Goal: Find specific page/section: Find specific page/section

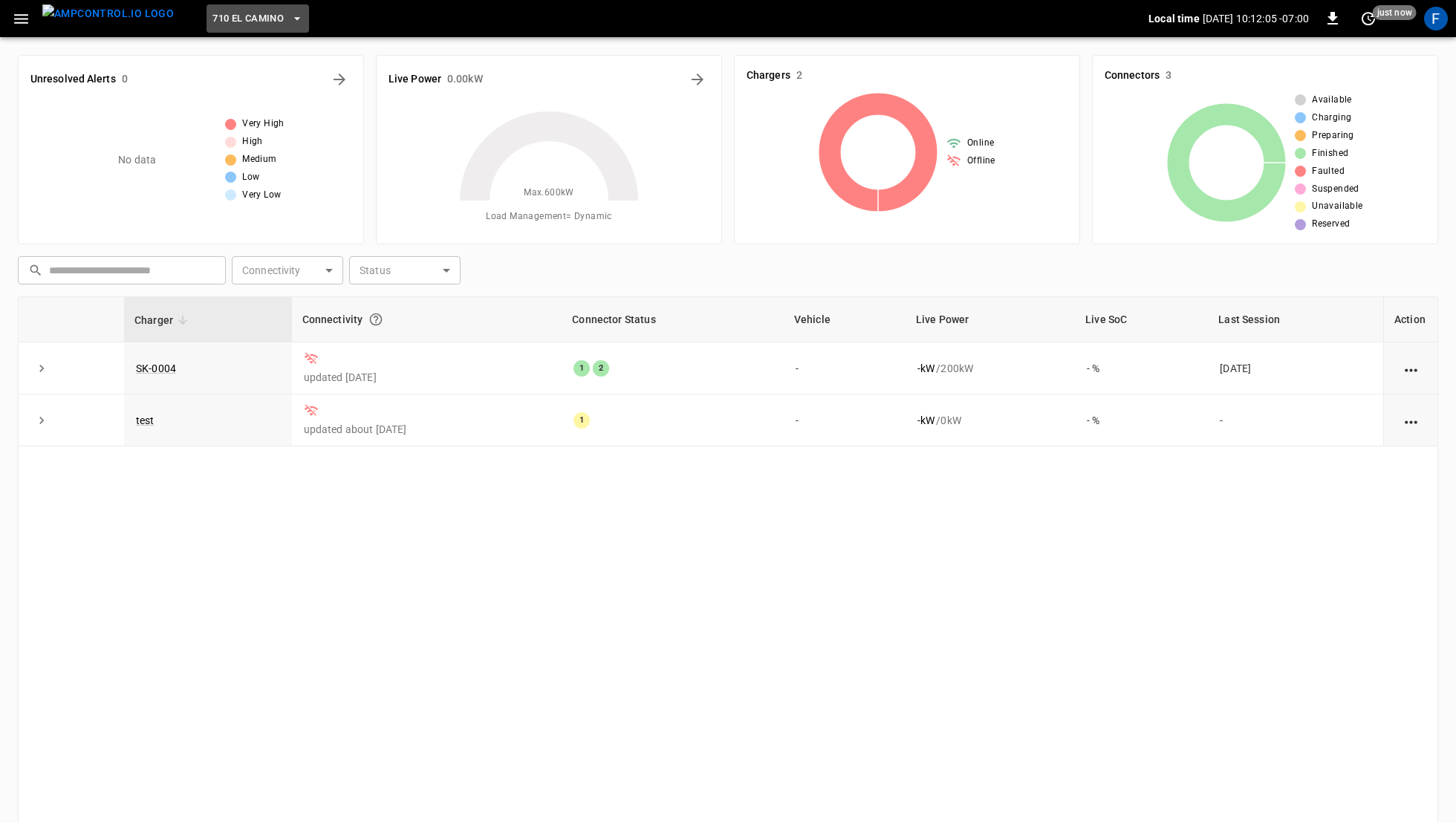
click at [253, 19] on span "710 El Camino" at bounding box center [248, 19] width 72 height 17
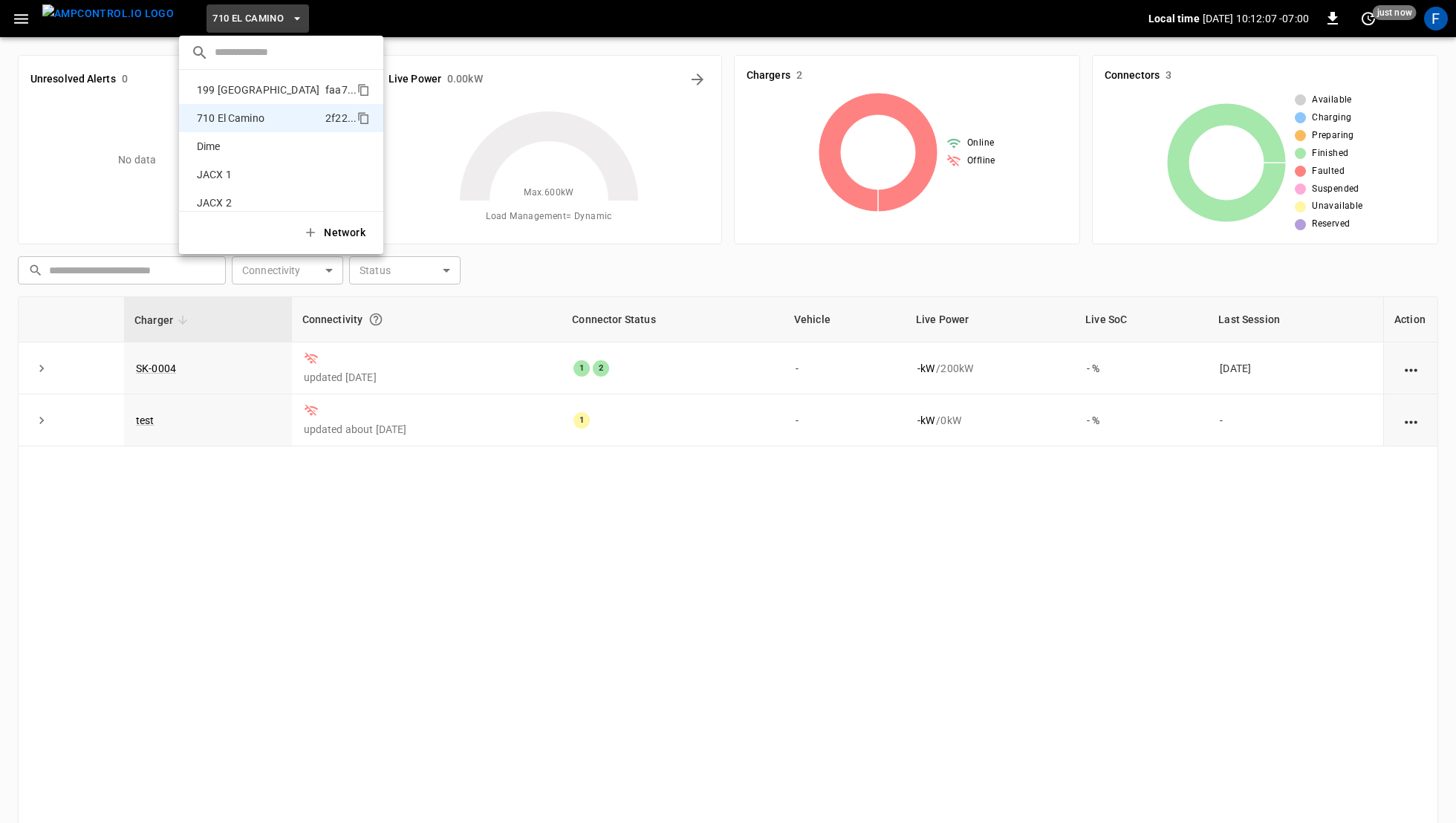
click at [241, 90] on p "199 [GEOGRAPHIC_DATA]" at bounding box center [258, 90] width 135 height 15
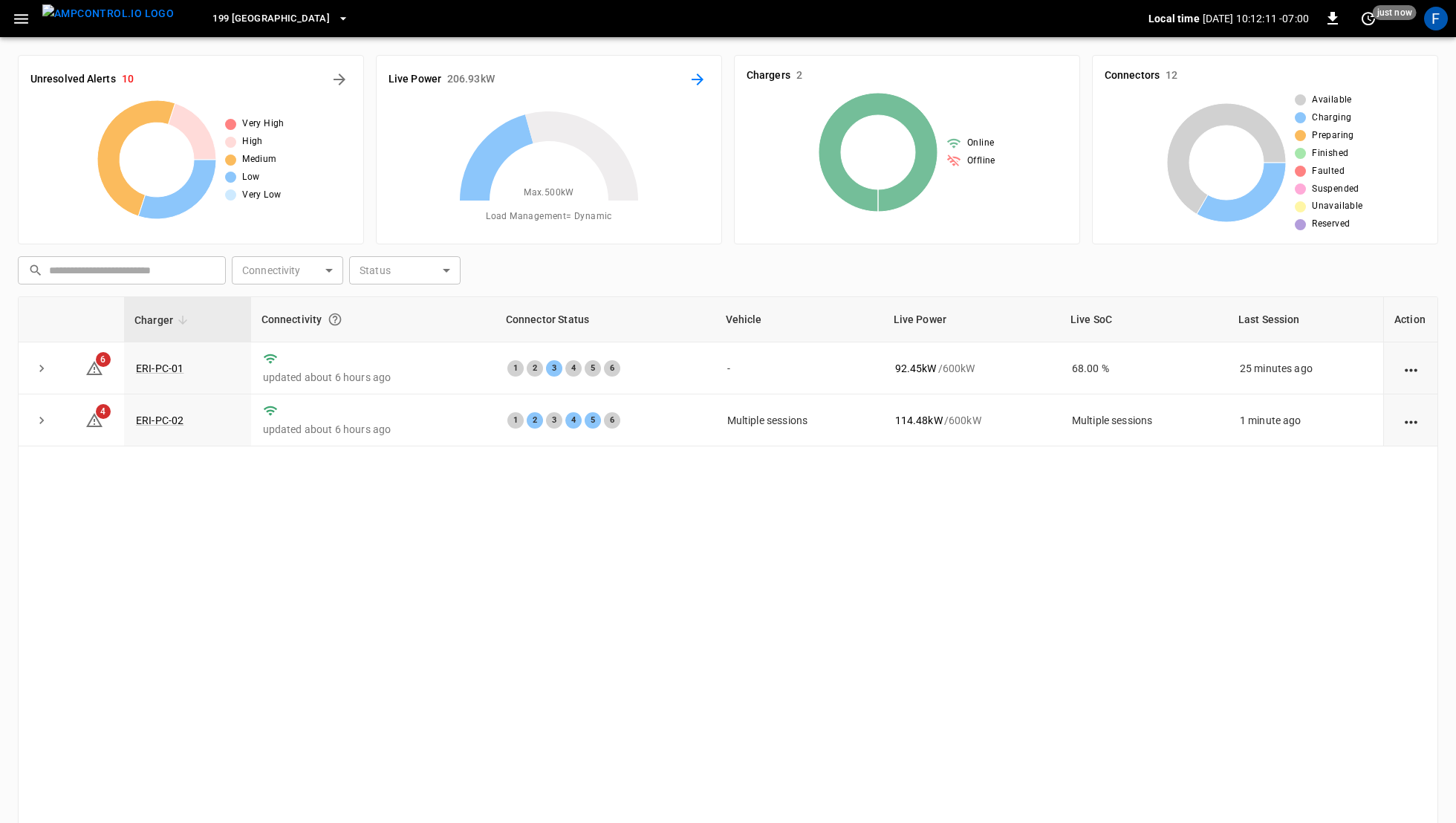
click at [708, 80] on button "Energy Overview" at bounding box center [697, 79] width 24 height 24
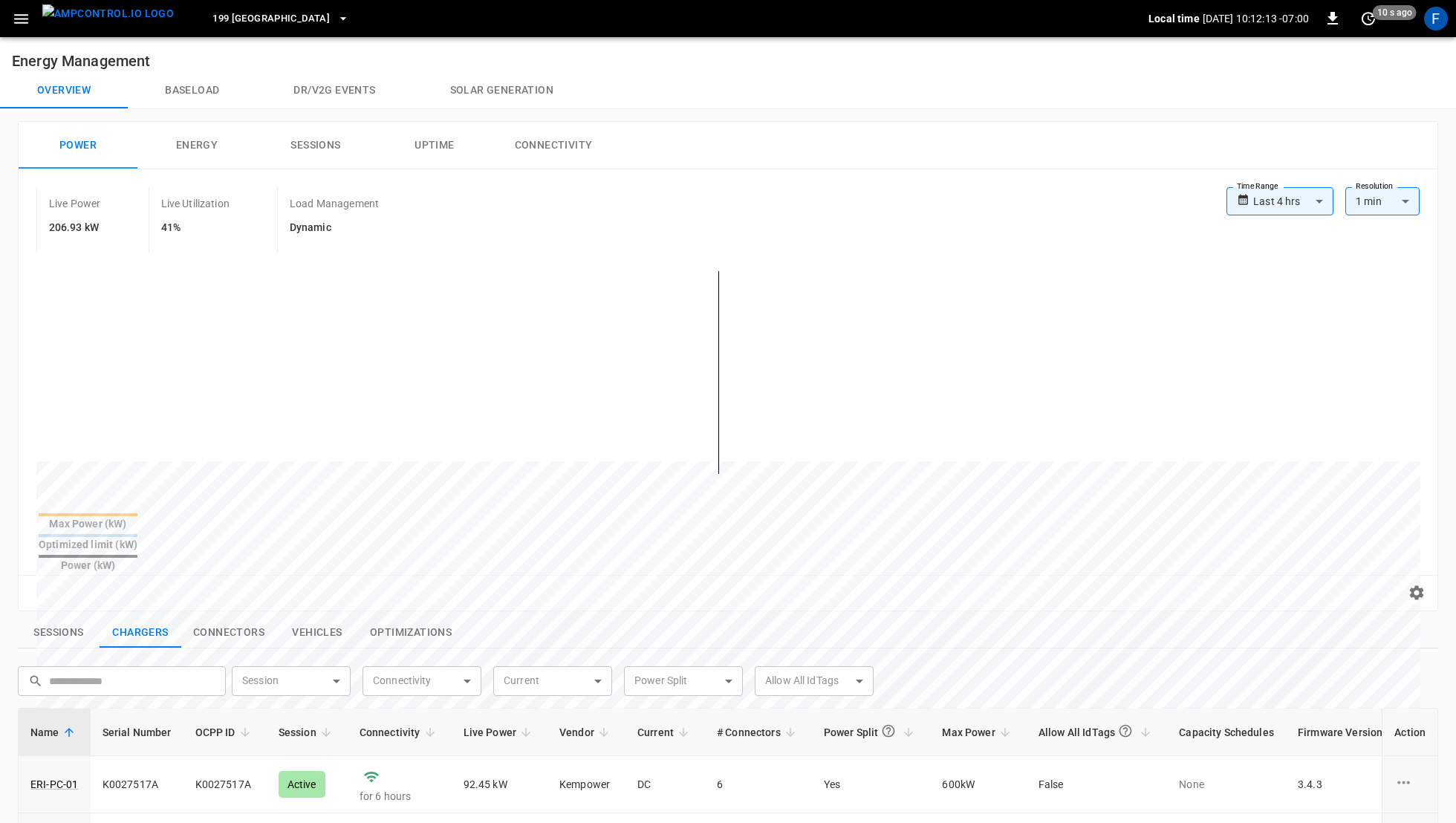
click at [1297, 198] on body "**********" at bounding box center [728, 668] width 1456 height 1336
click at [1297, 305] on li "Last 7 days" at bounding box center [1280, 307] width 107 height 25
type input "**********"
type input "***"
click at [99, 23] on img "menu" at bounding box center [108, 13] width 132 height 18
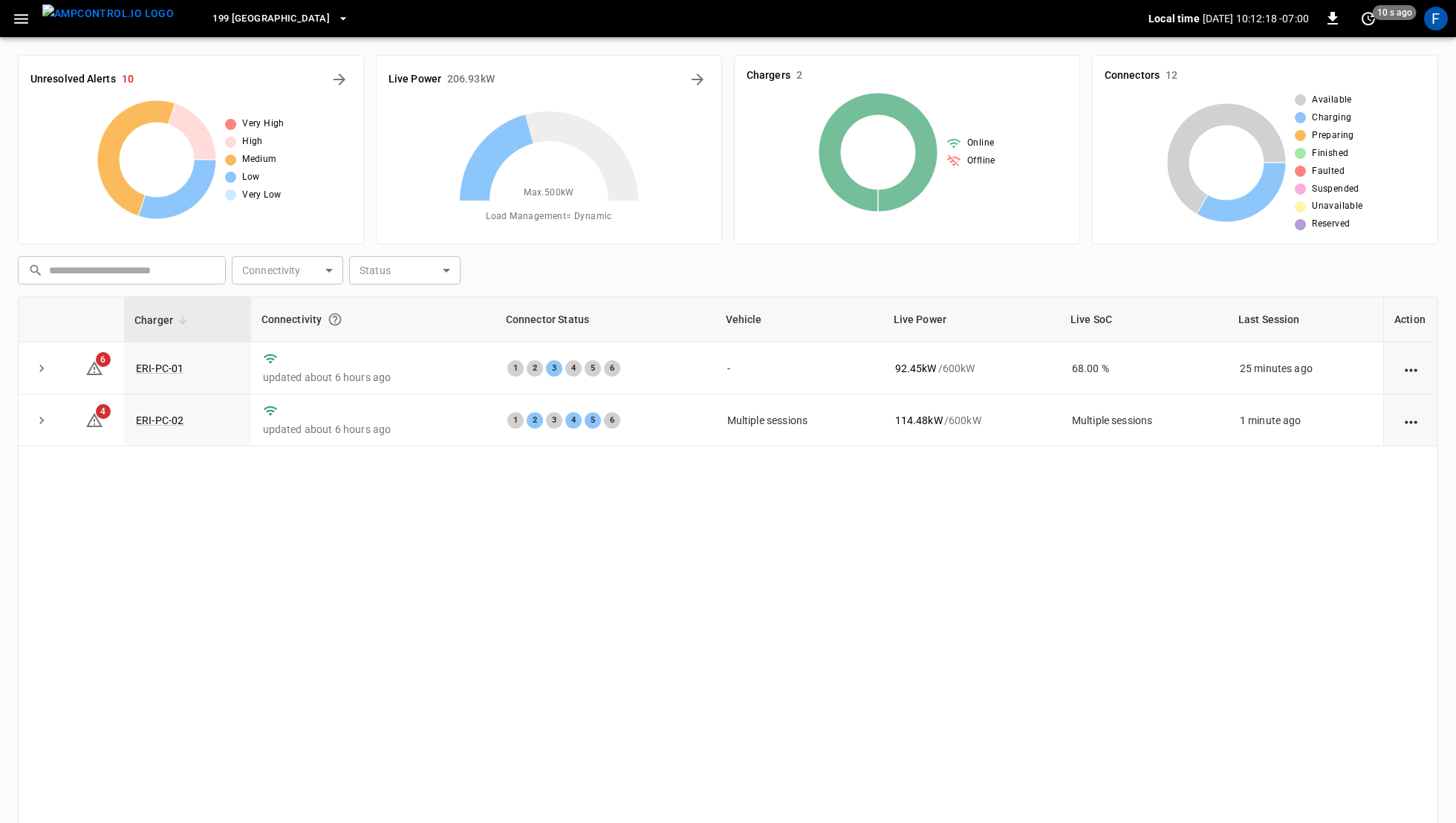
click at [15, 26] on icon "button" at bounding box center [20, 18] width 18 height 18
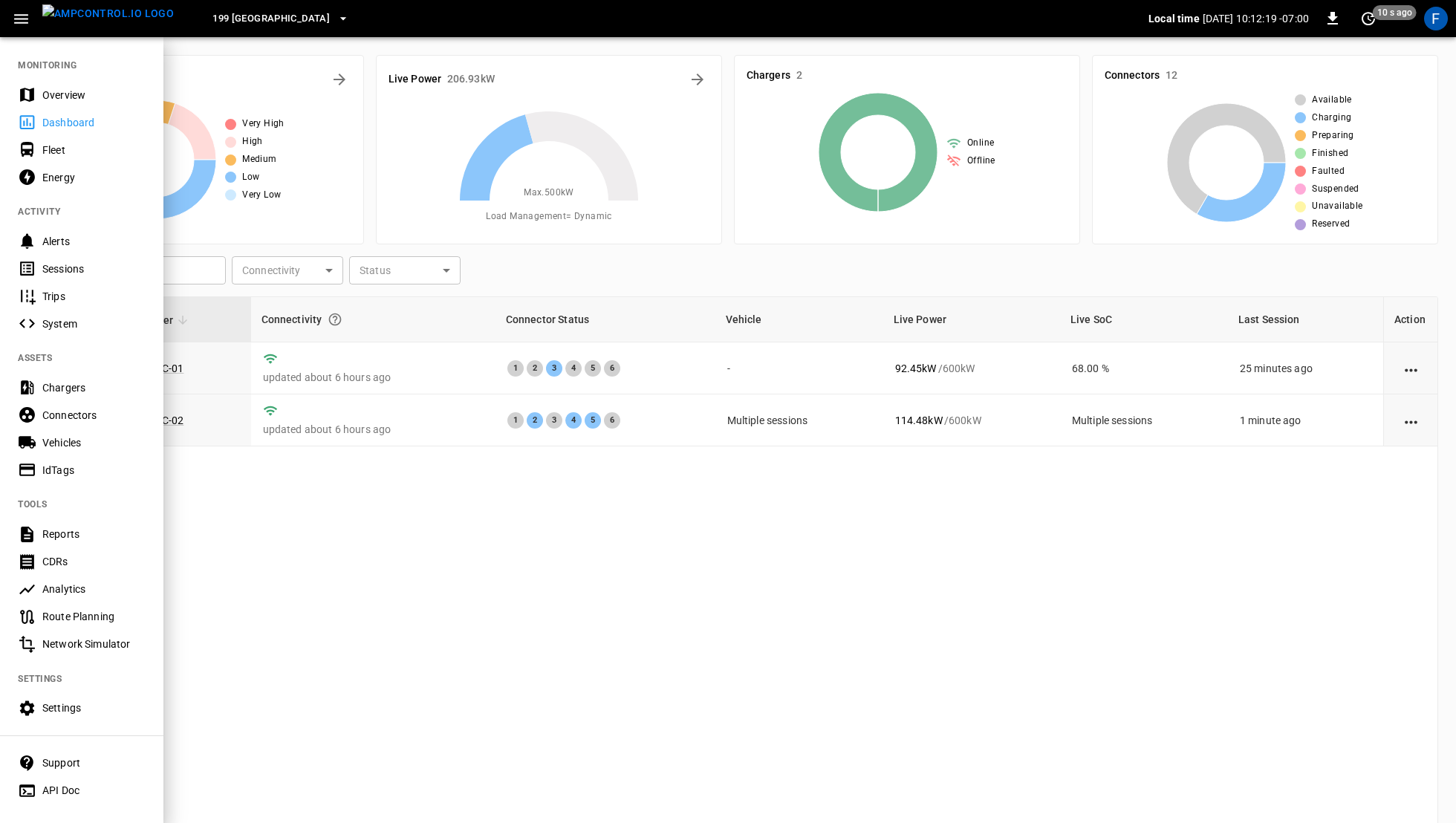
click at [67, 704] on div "Settings" at bounding box center [94, 708] width 103 height 15
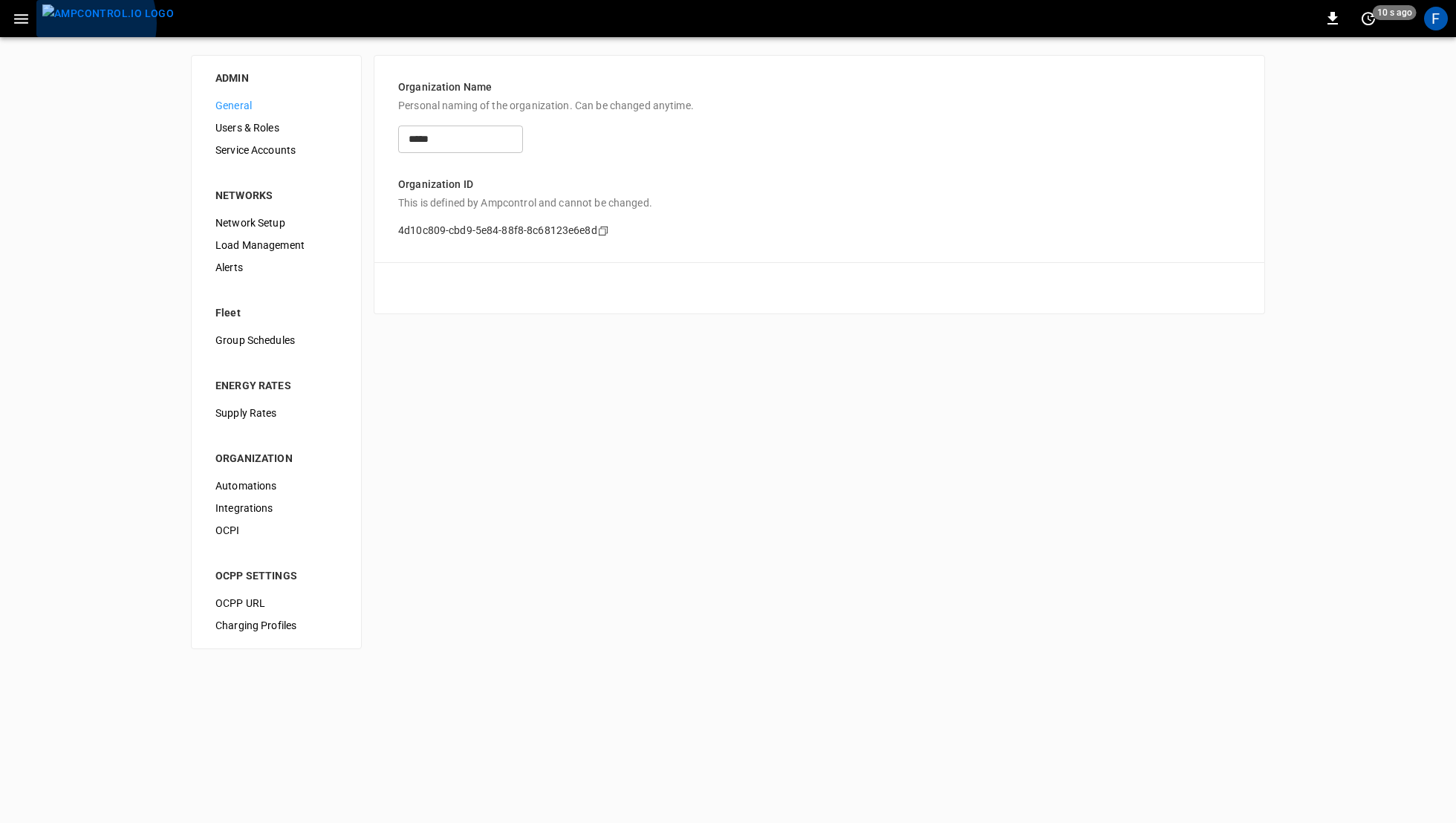
click at [74, 23] on img "menu" at bounding box center [108, 13] width 132 height 18
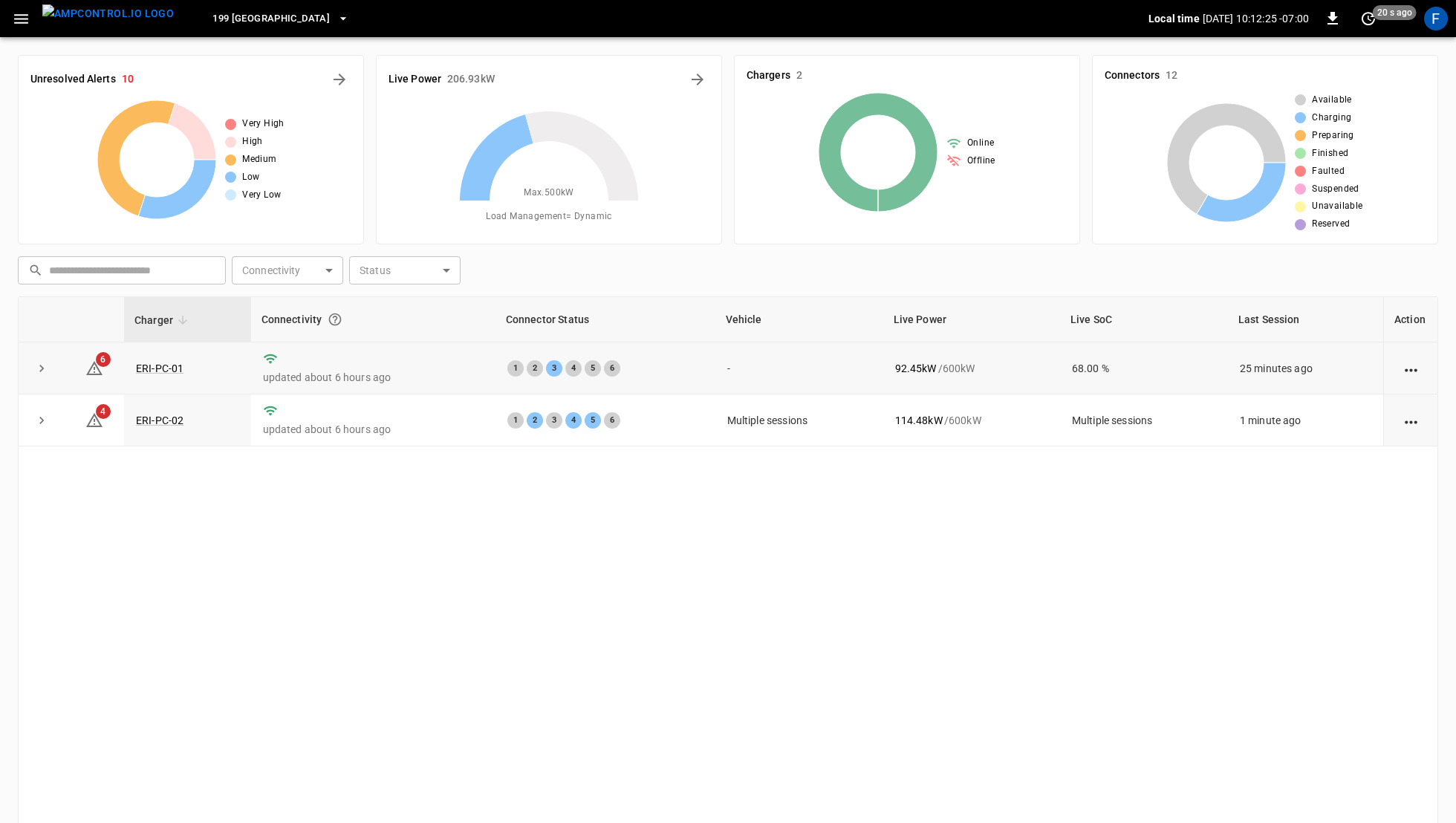
click at [145, 358] on td "ERI-PC-01" at bounding box center [187, 368] width 127 height 52
click at [145, 364] on link "ERI-PC-01" at bounding box center [160, 368] width 54 height 18
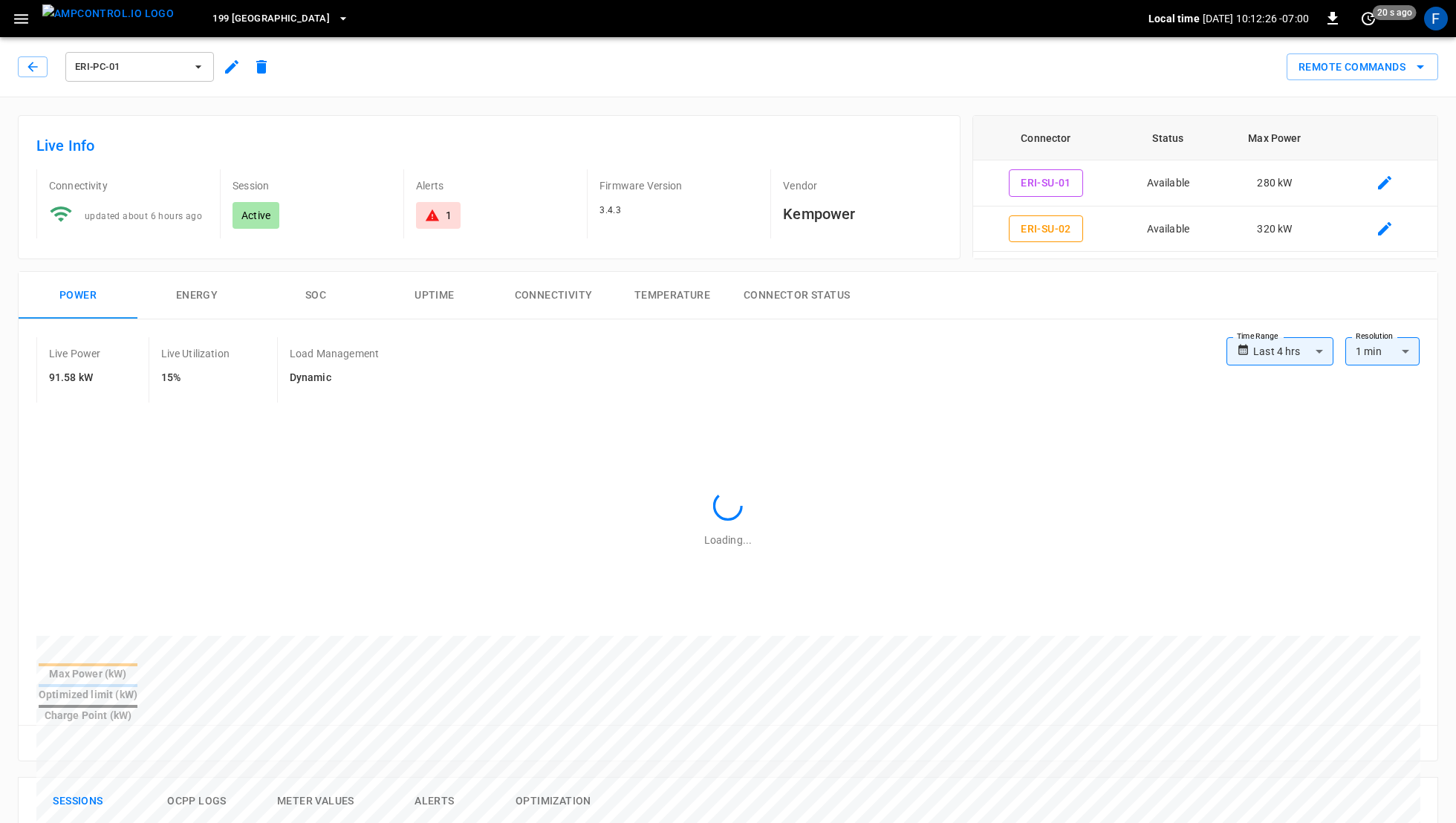
scroll to position [565, 0]
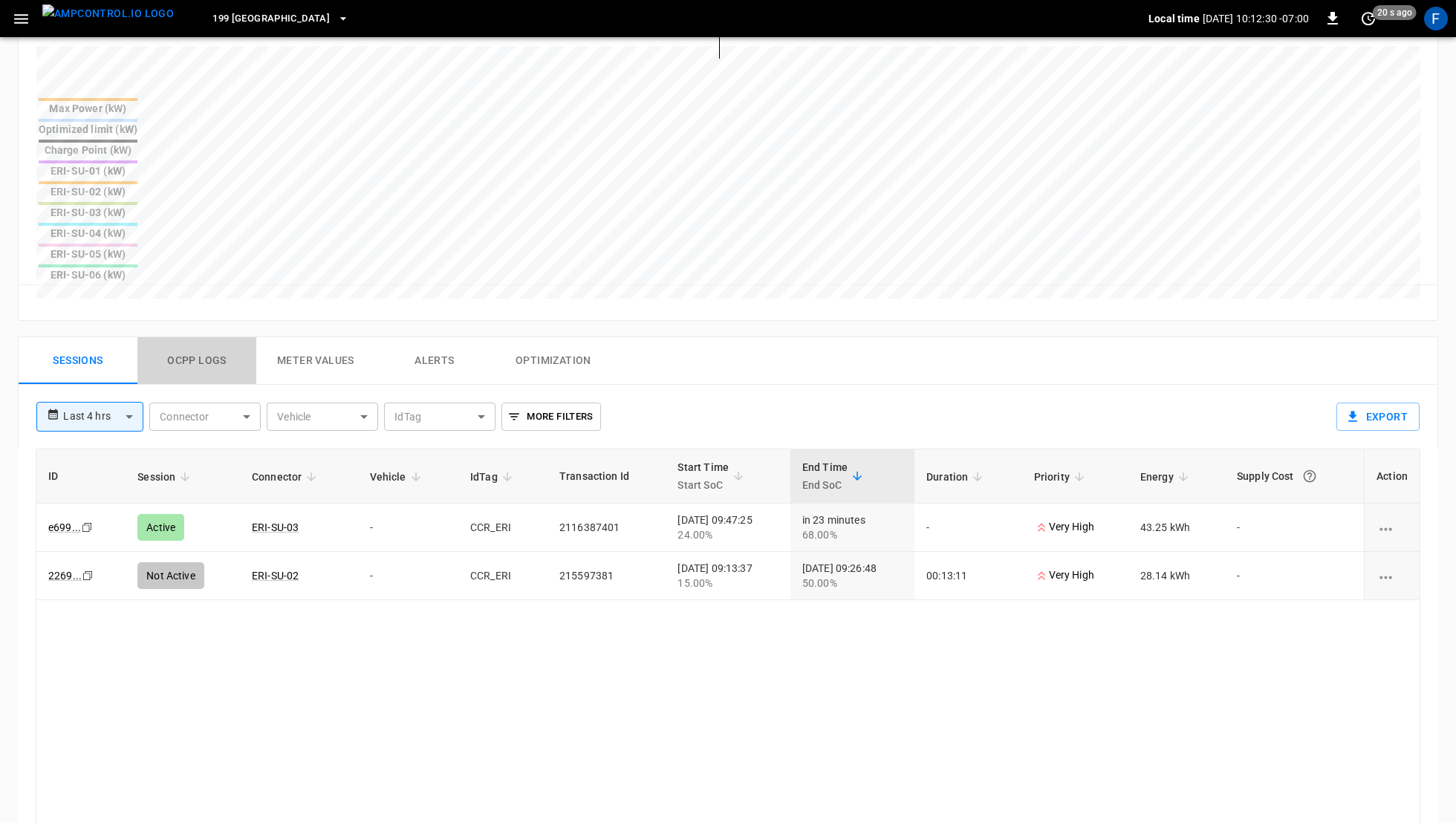
click at [215, 337] on button "Ocpp logs" at bounding box center [197, 361] width 119 height 48
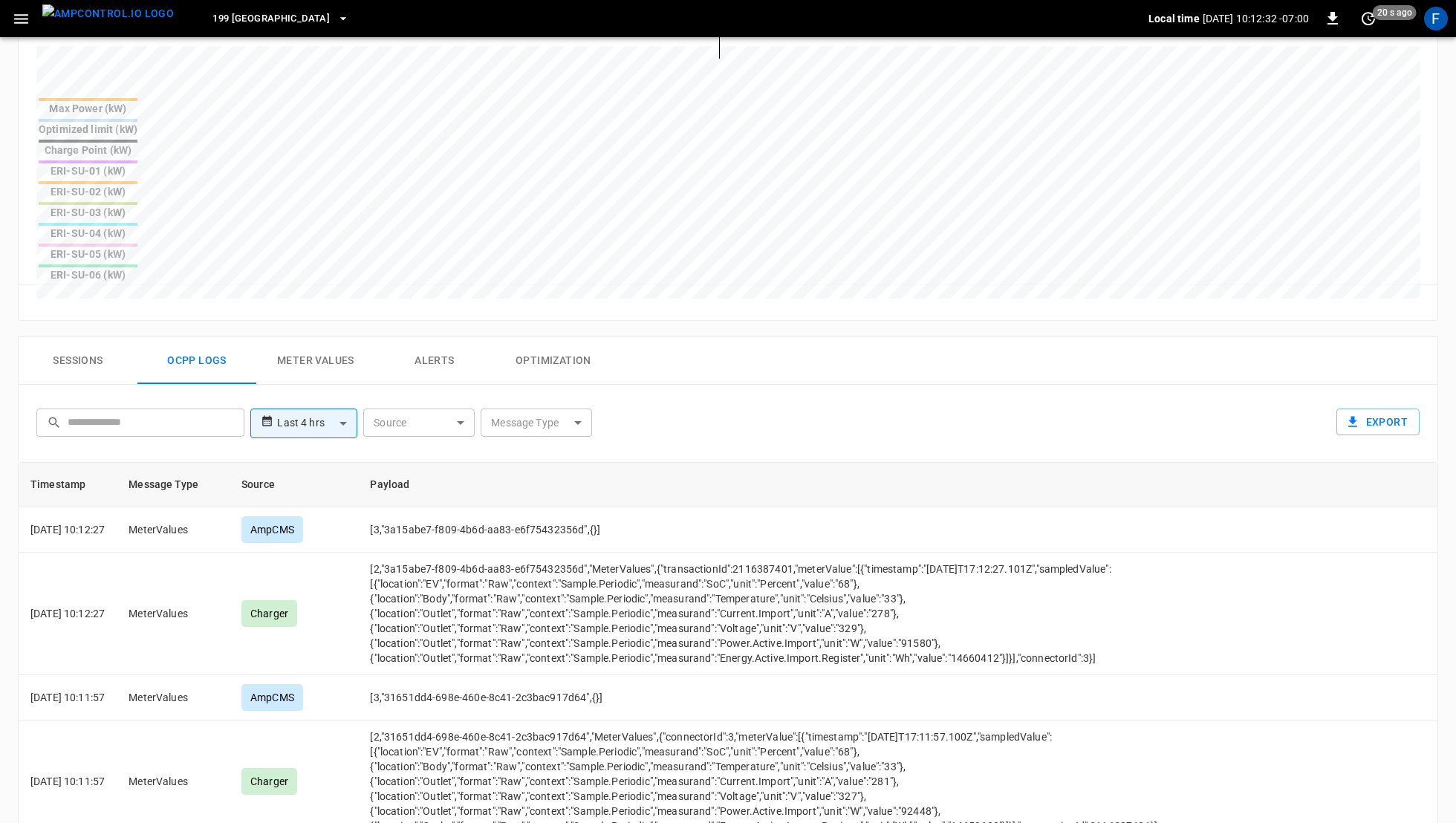
click at [69, 337] on button "Sessions" at bounding box center [77, 361] width 119 height 48
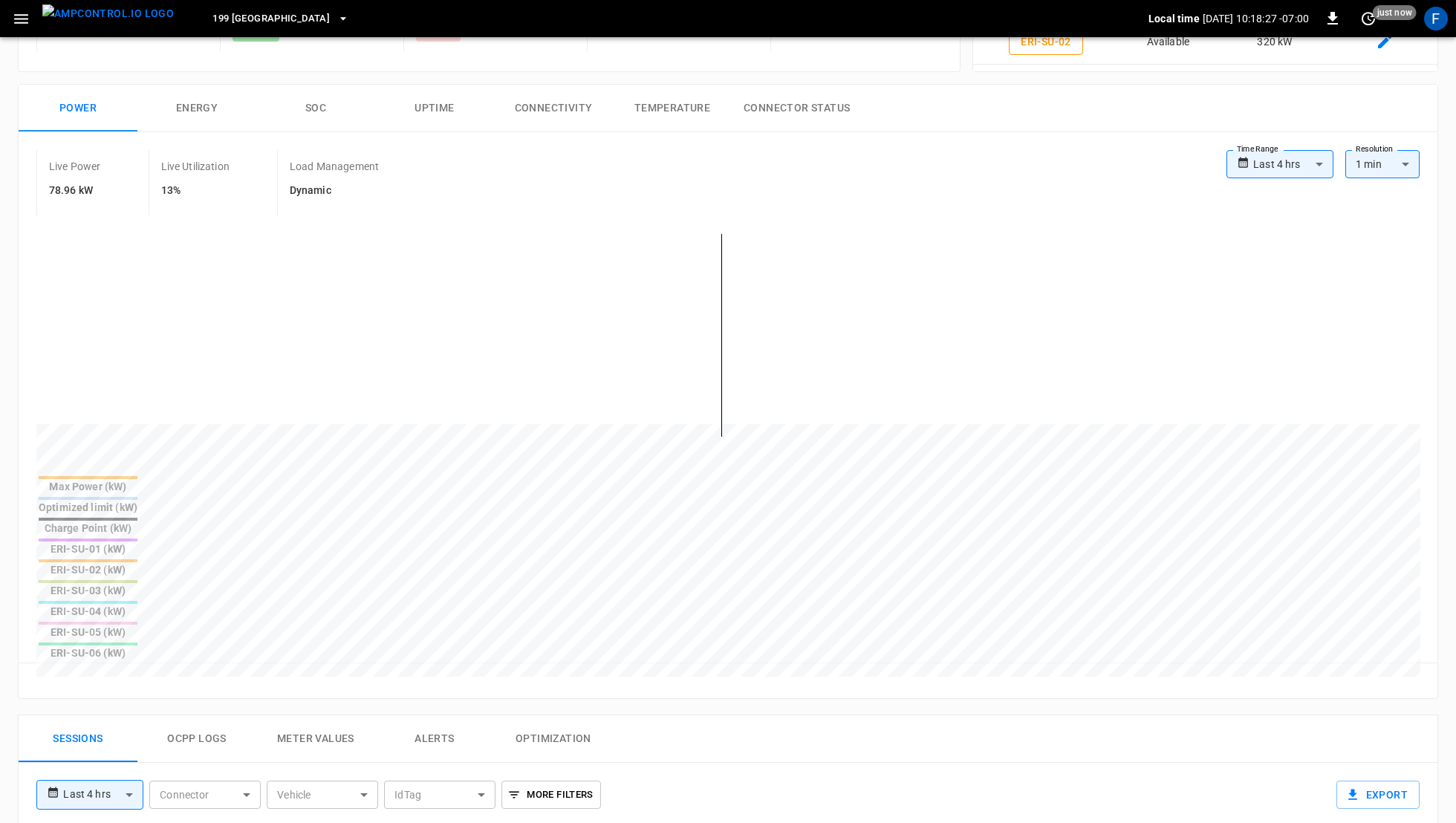
scroll to position [355, 0]
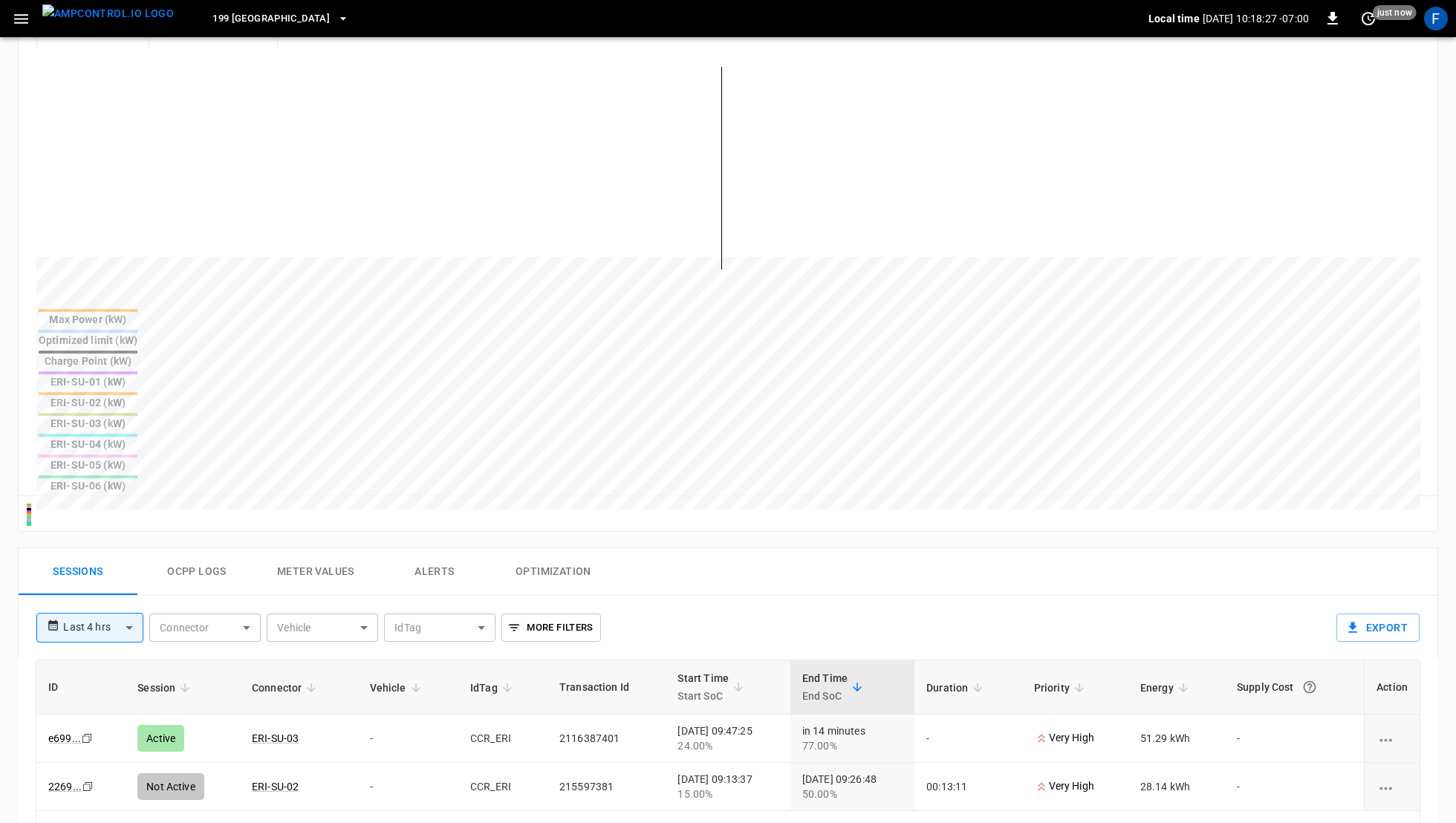
click at [30, 23] on icon "button" at bounding box center [20, 18] width 18 height 18
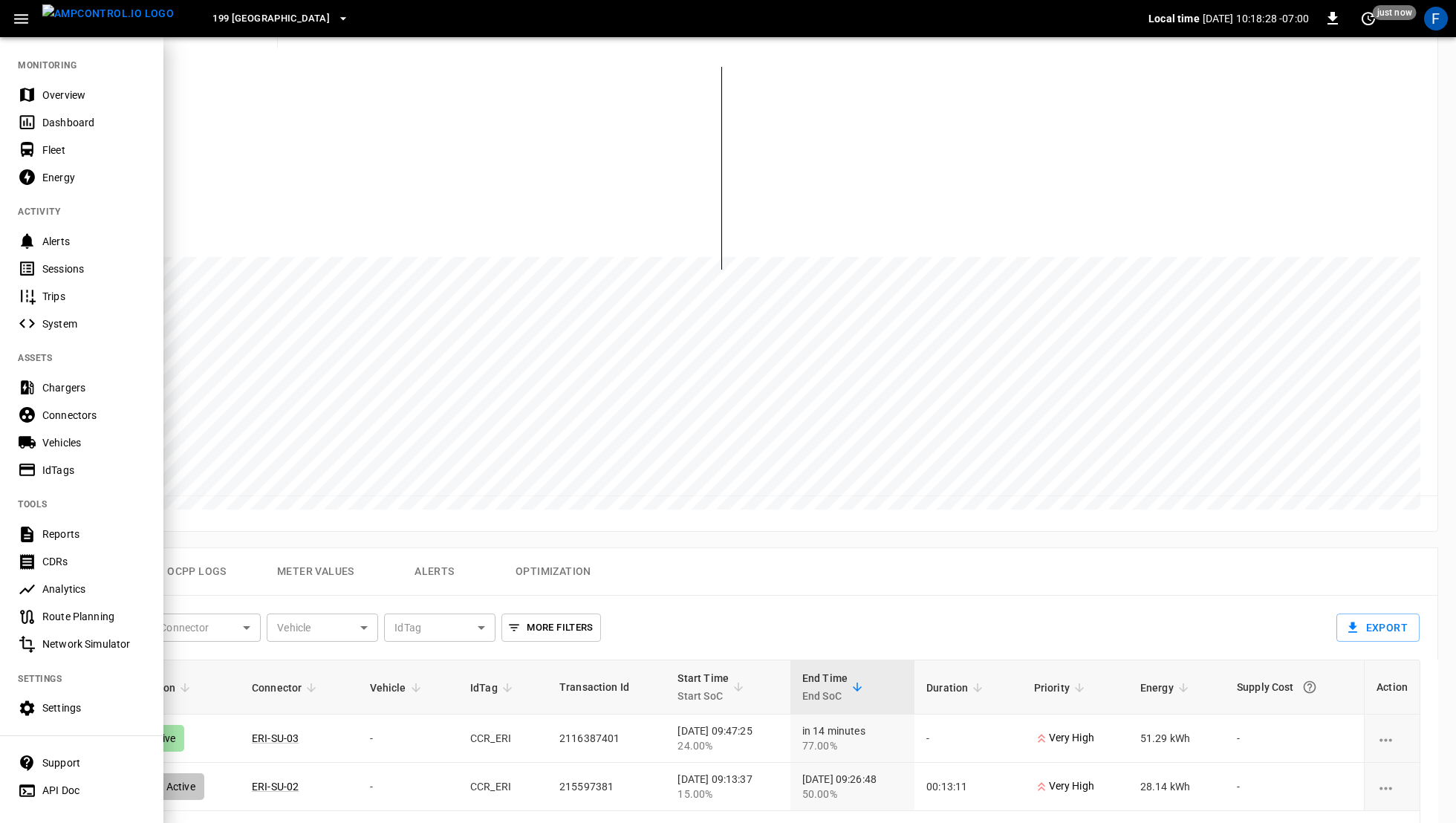
click at [75, 271] on div "Sessions" at bounding box center [94, 270] width 103 height 15
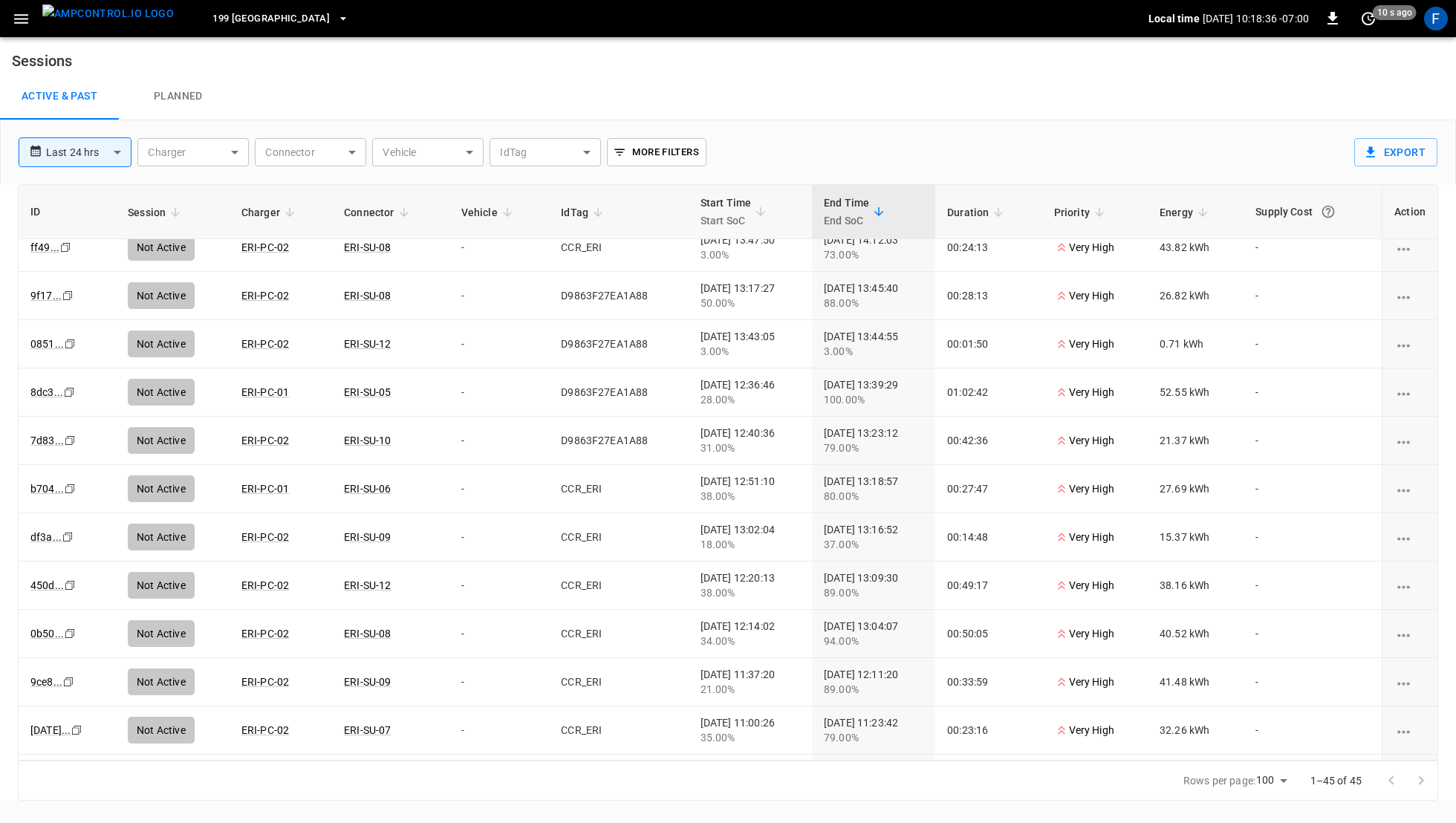
scroll to position [1608, 0]
click at [599, 372] on td "D9863F27EA1A88" at bounding box center [618, 395] width 139 height 49
click at [598, 379] on td "D9863F27EA1A88" at bounding box center [618, 395] width 139 height 49
copy td "D9863F27EA1A88"
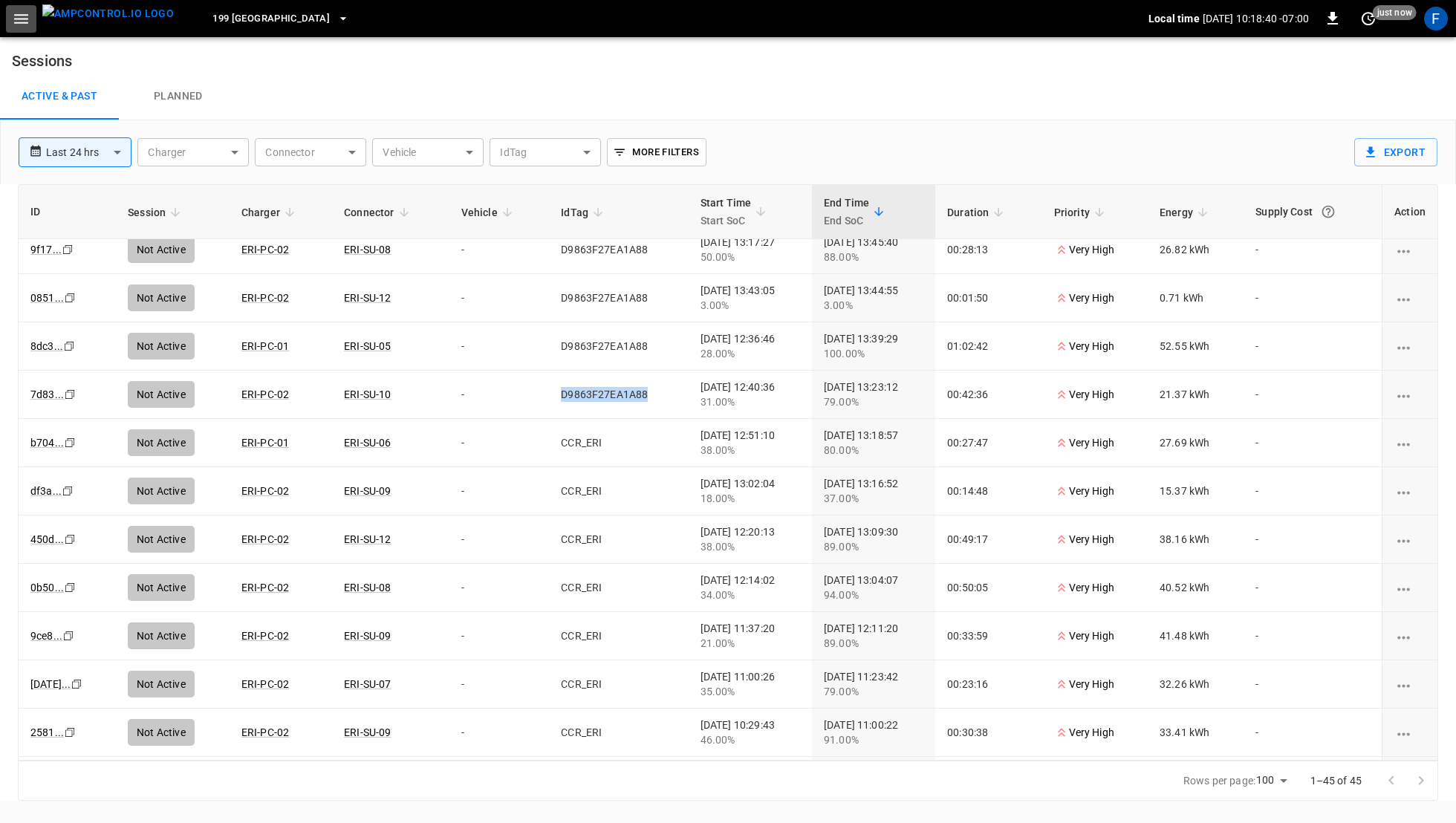
click at [20, 14] on icon "button" at bounding box center [21, 19] width 14 height 10
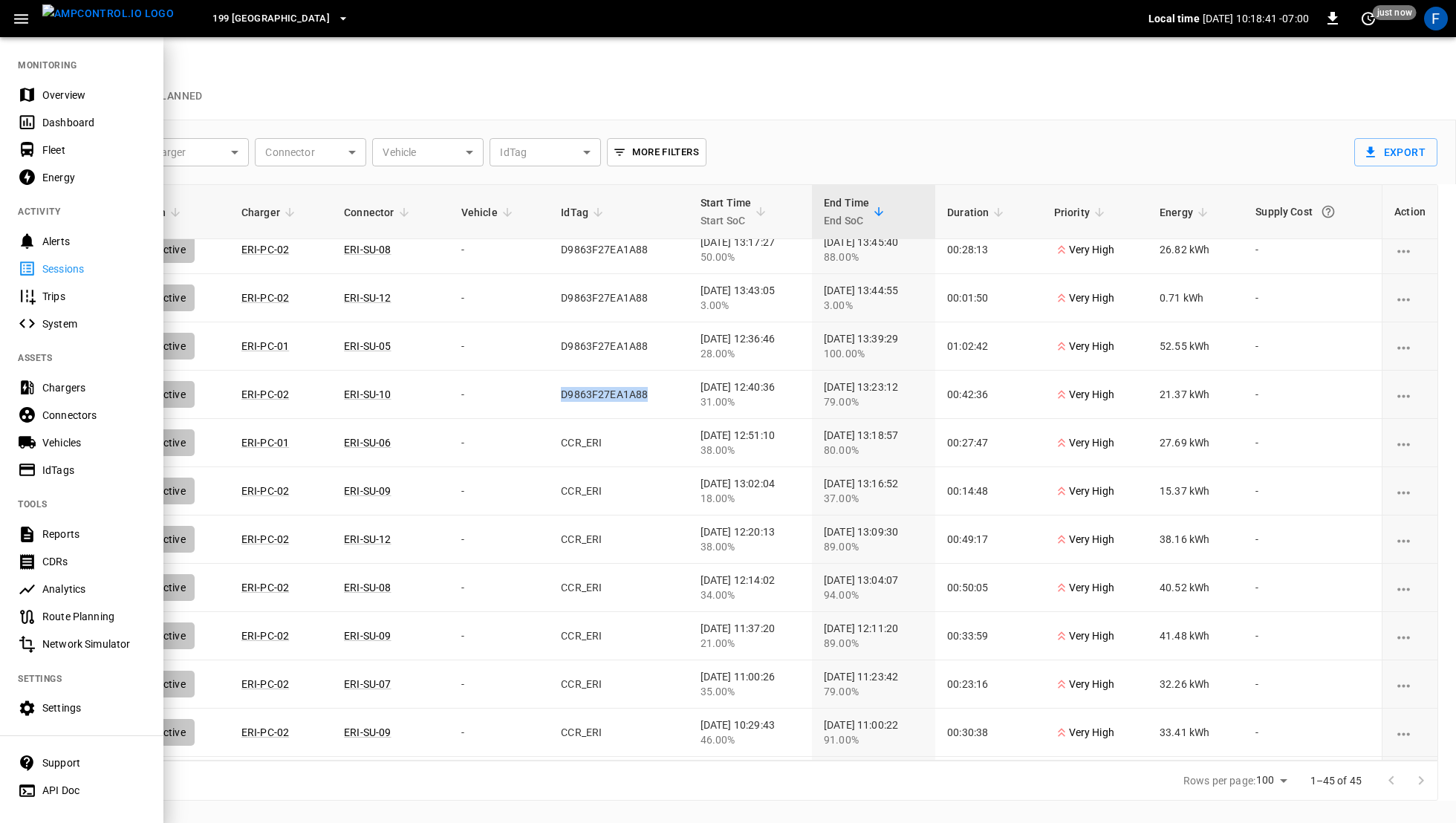
click at [83, 459] on div "IdTags" at bounding box center [81, 469] width 163 height 28
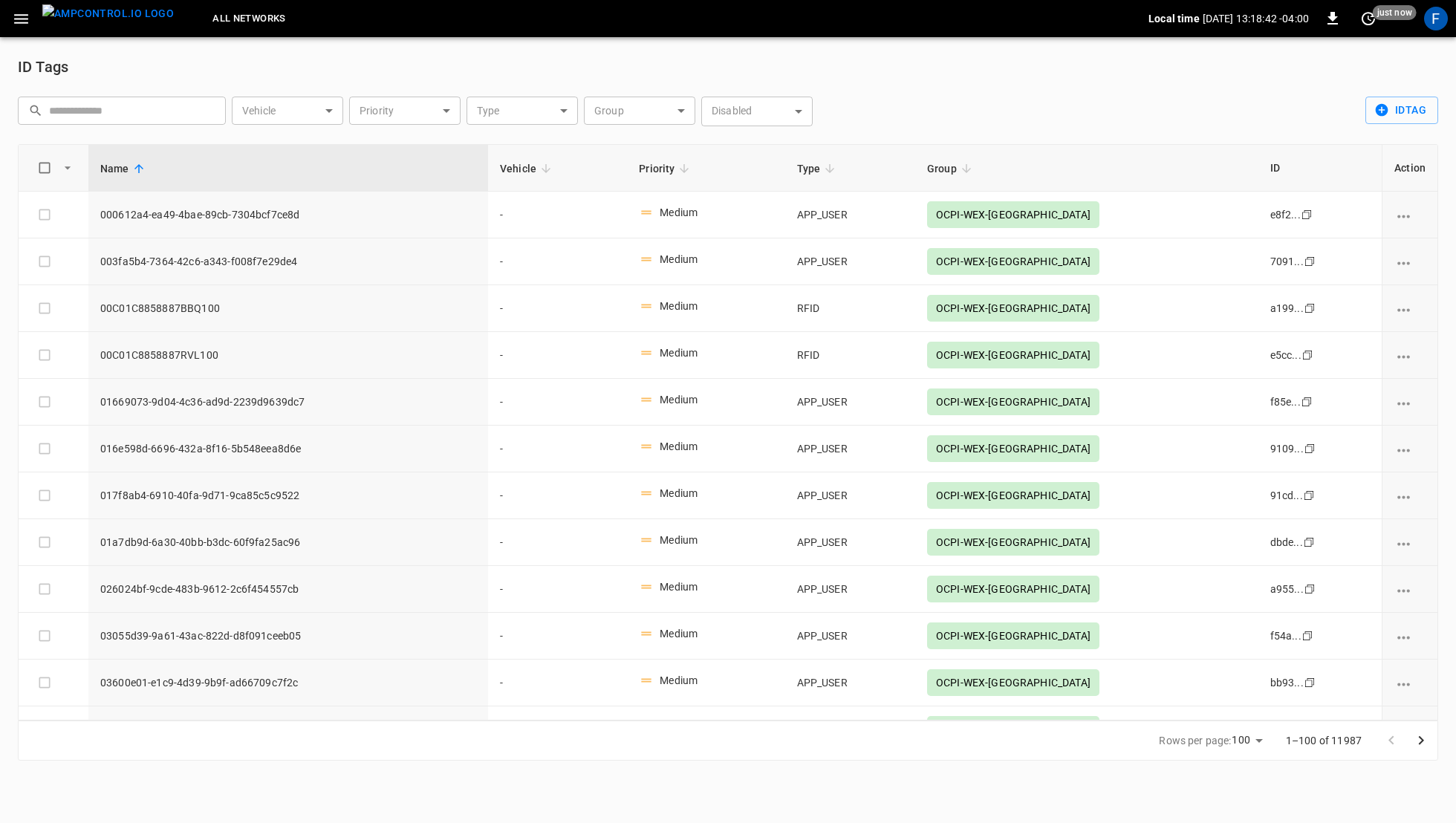
click at [174, 101] on input "text" at bounding box center [132, 110] width 166 height 28
paste input "**********"
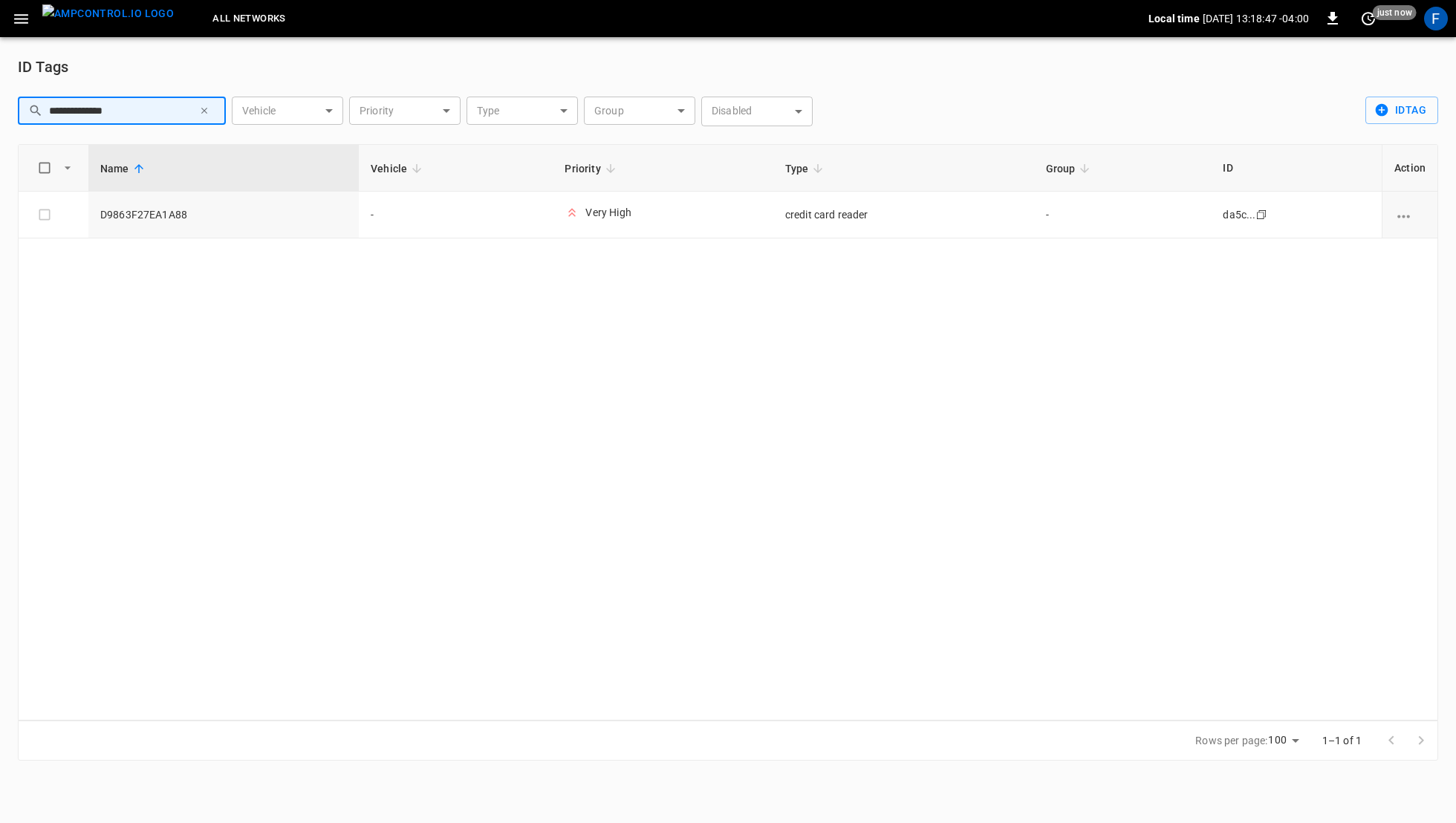
type input "**********"
click at [116, 22] on img "menu" at bounding box center [108, 13] width 132 height 18
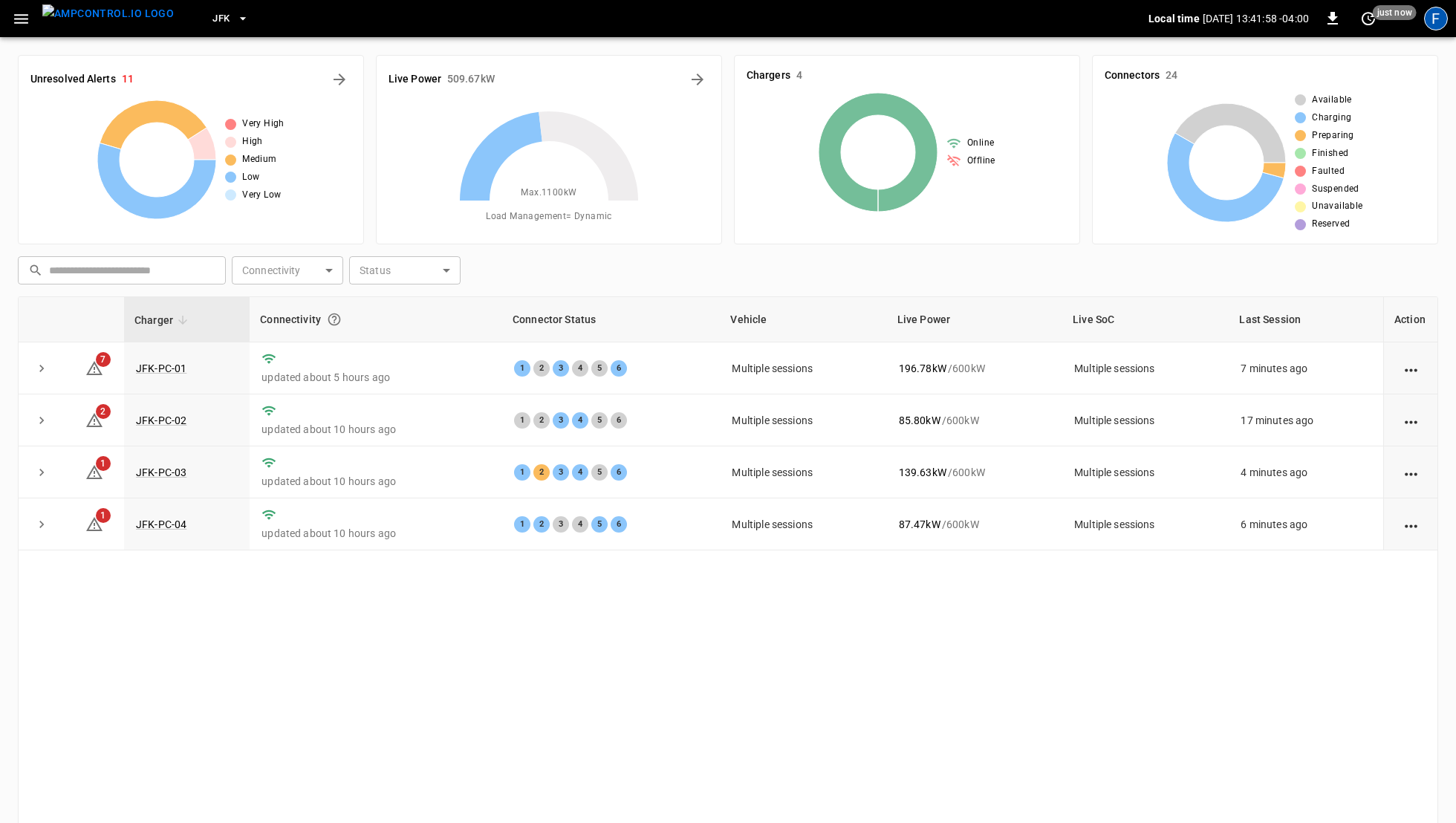
click at [1427, 17] on div "F" at bounding box center [1436, 18] width 24 height 24
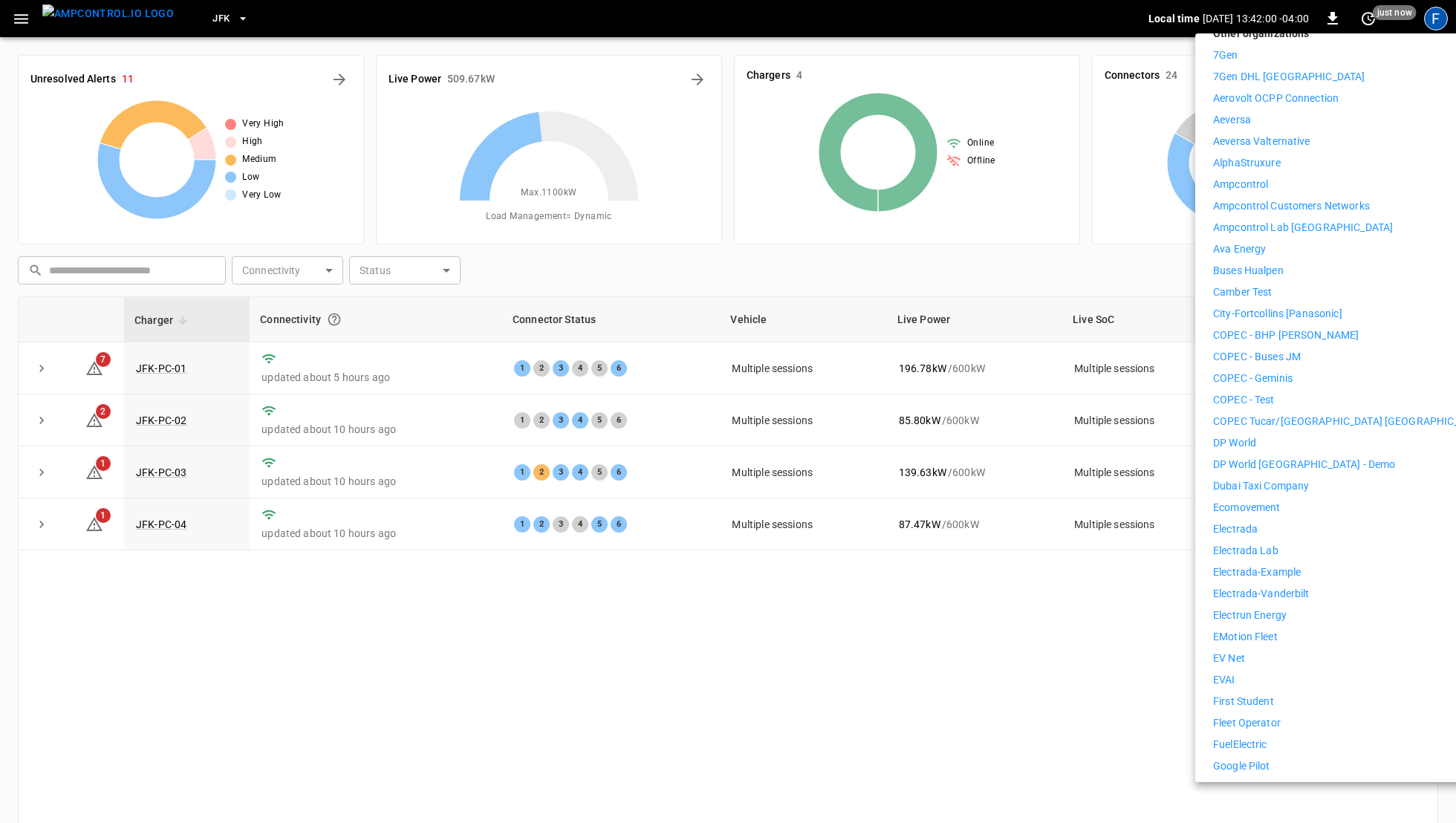
scroll to position [258, 0]
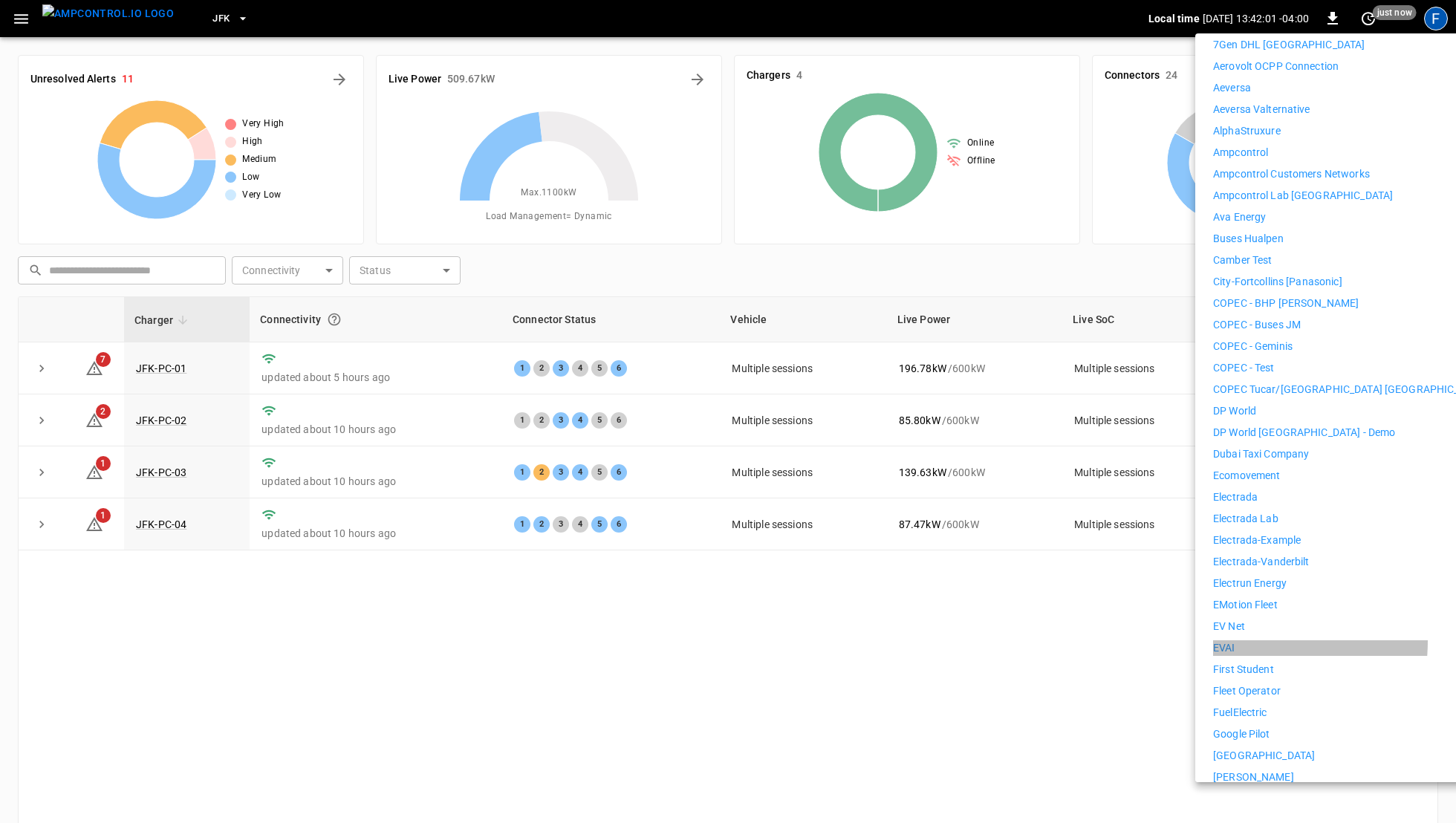
click at [1231, 640] on p "EVAI" at bounding box center [1224, 648] width 22 height 15
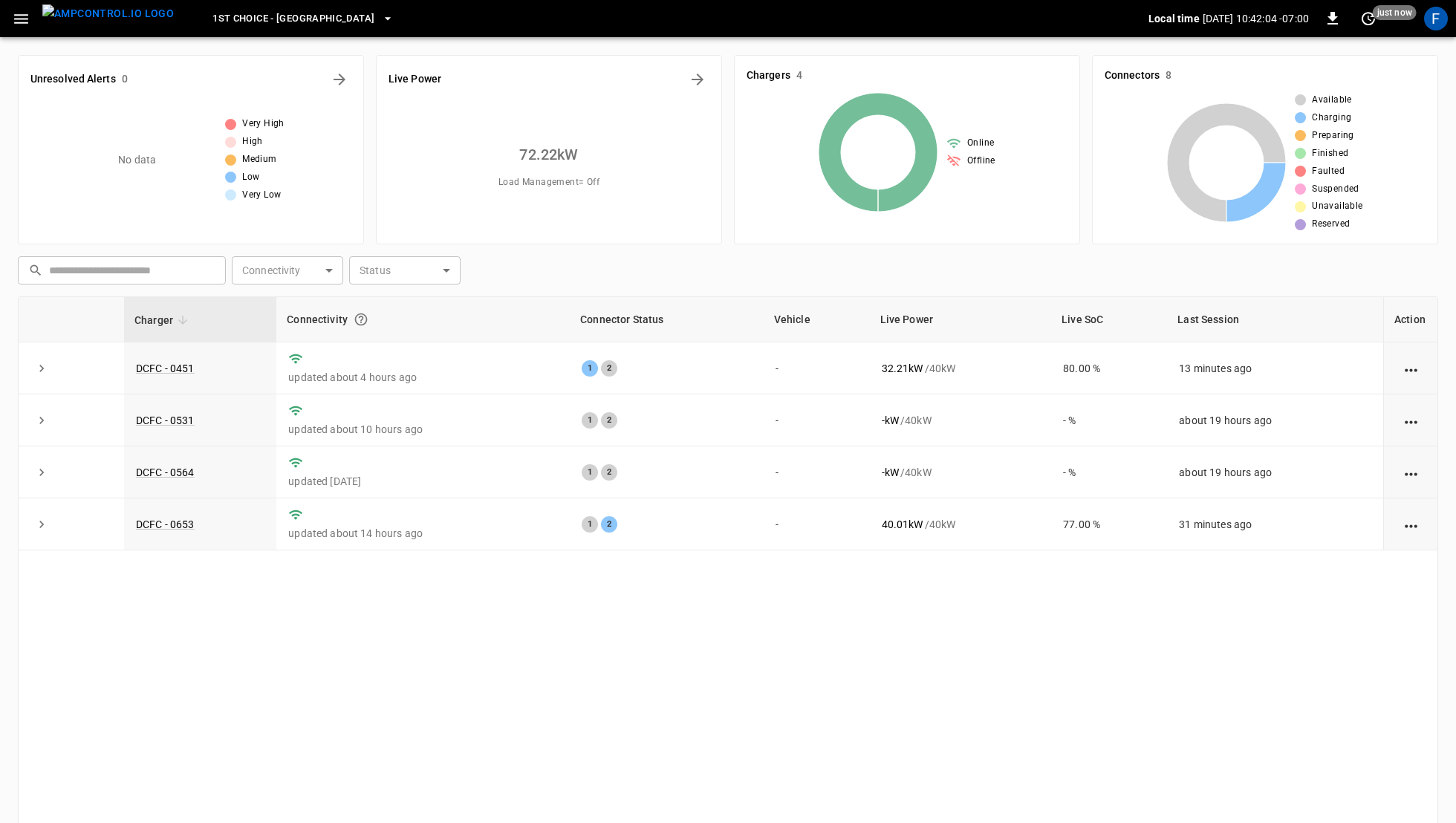
click at [236, 25] on span "1st Choice - [GEOGRAPHIC_DATA]" at bounding box center [293, 19] width 162 height 17
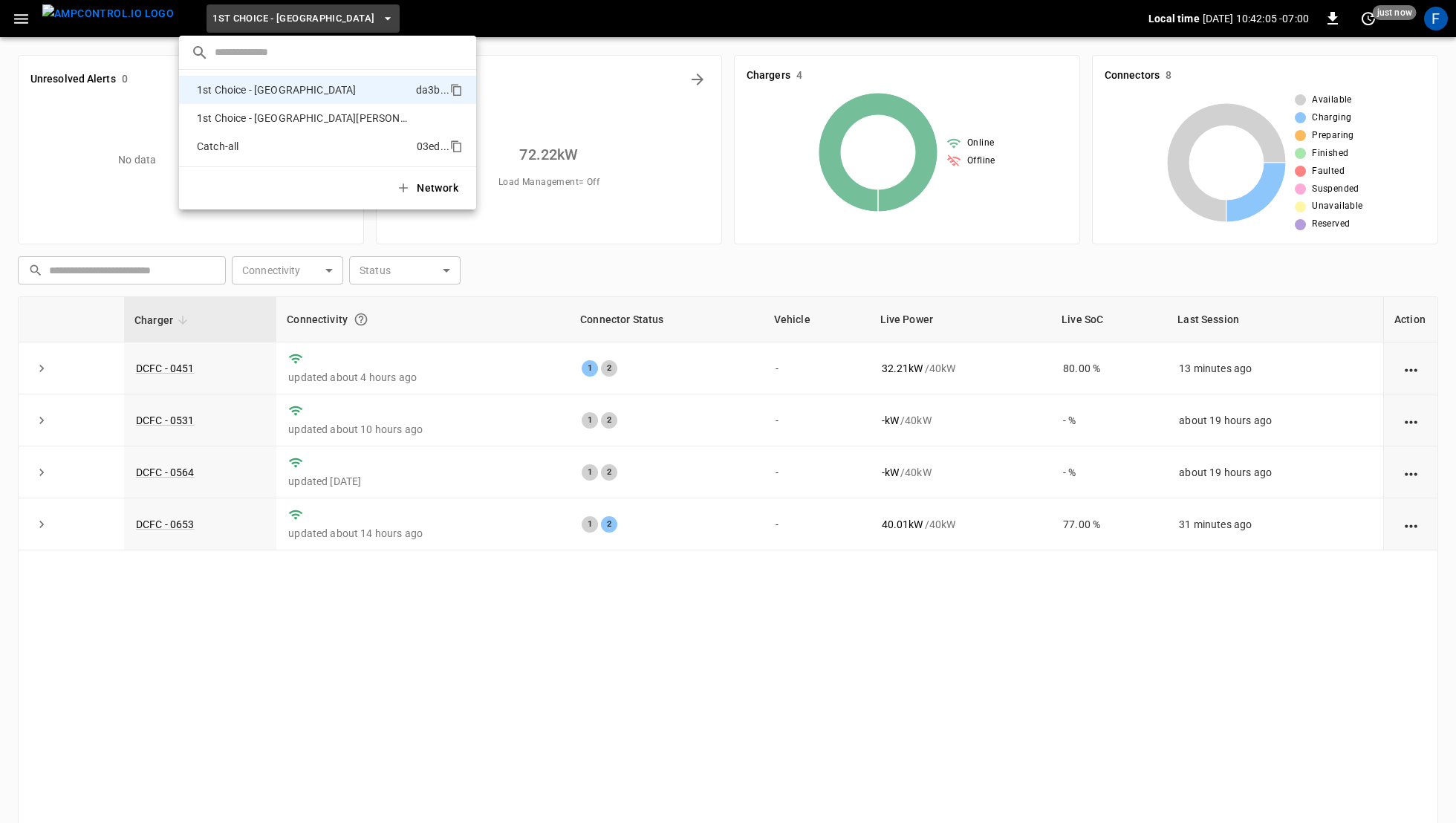
click at [236, 145] on p "Catch-all" at bounding box center [304, 146] width 226 height 15
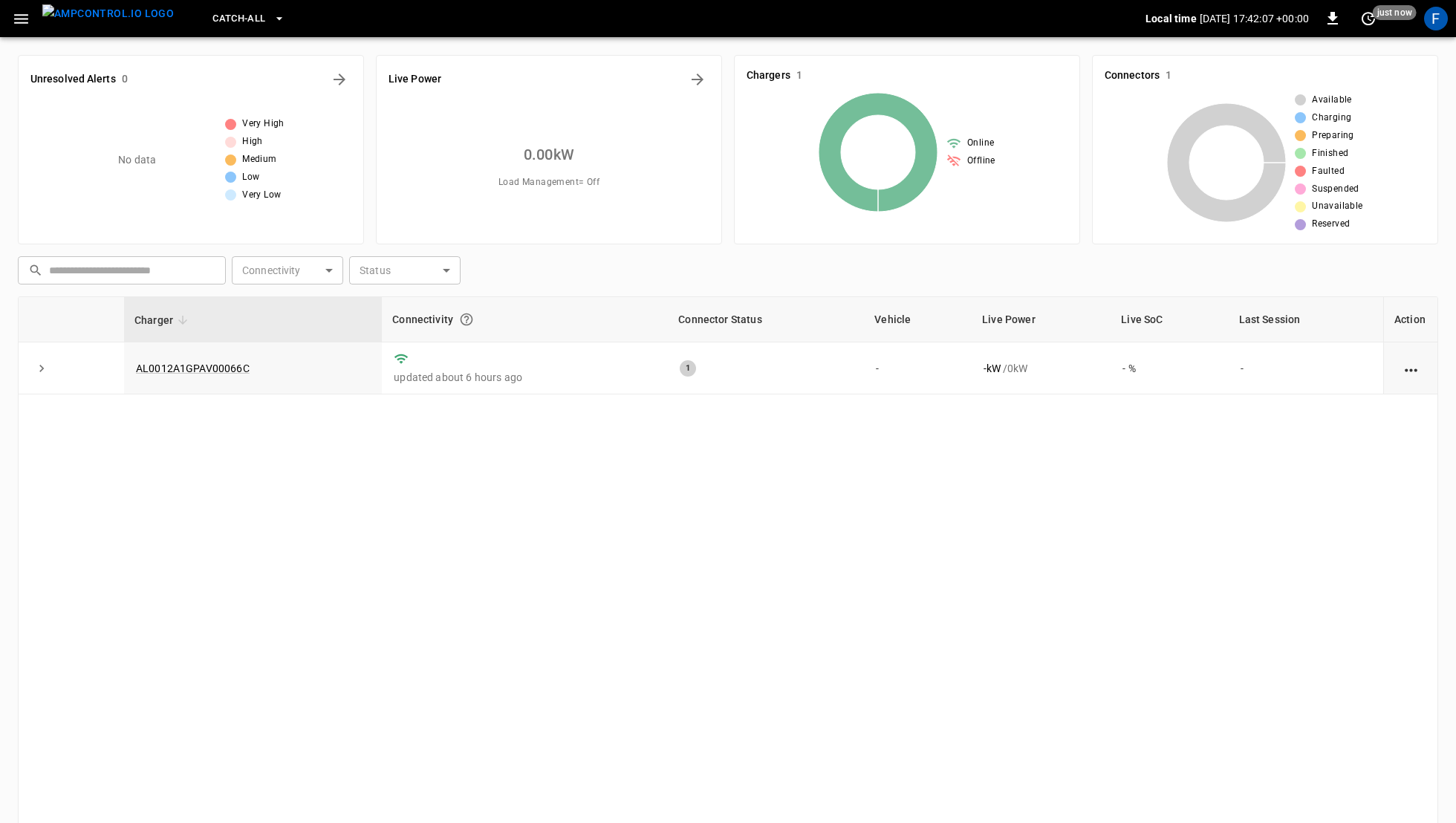
click at [24, 23] on icon "button" at bounding box center [20, 18] width 18 height 18
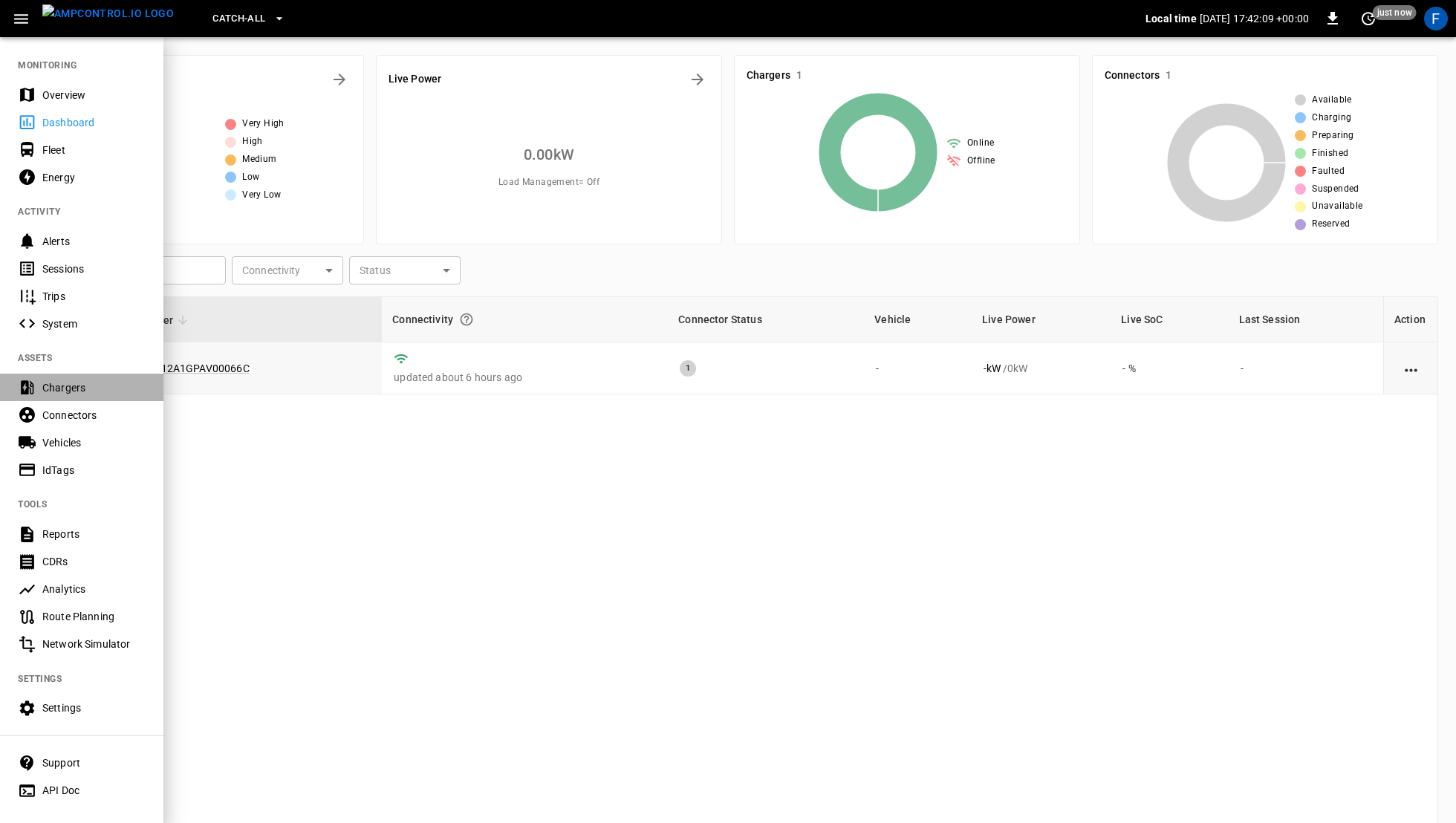
click at [118, 380] on div "Chargers" at bounding box center [94, 388] width 103 height 15
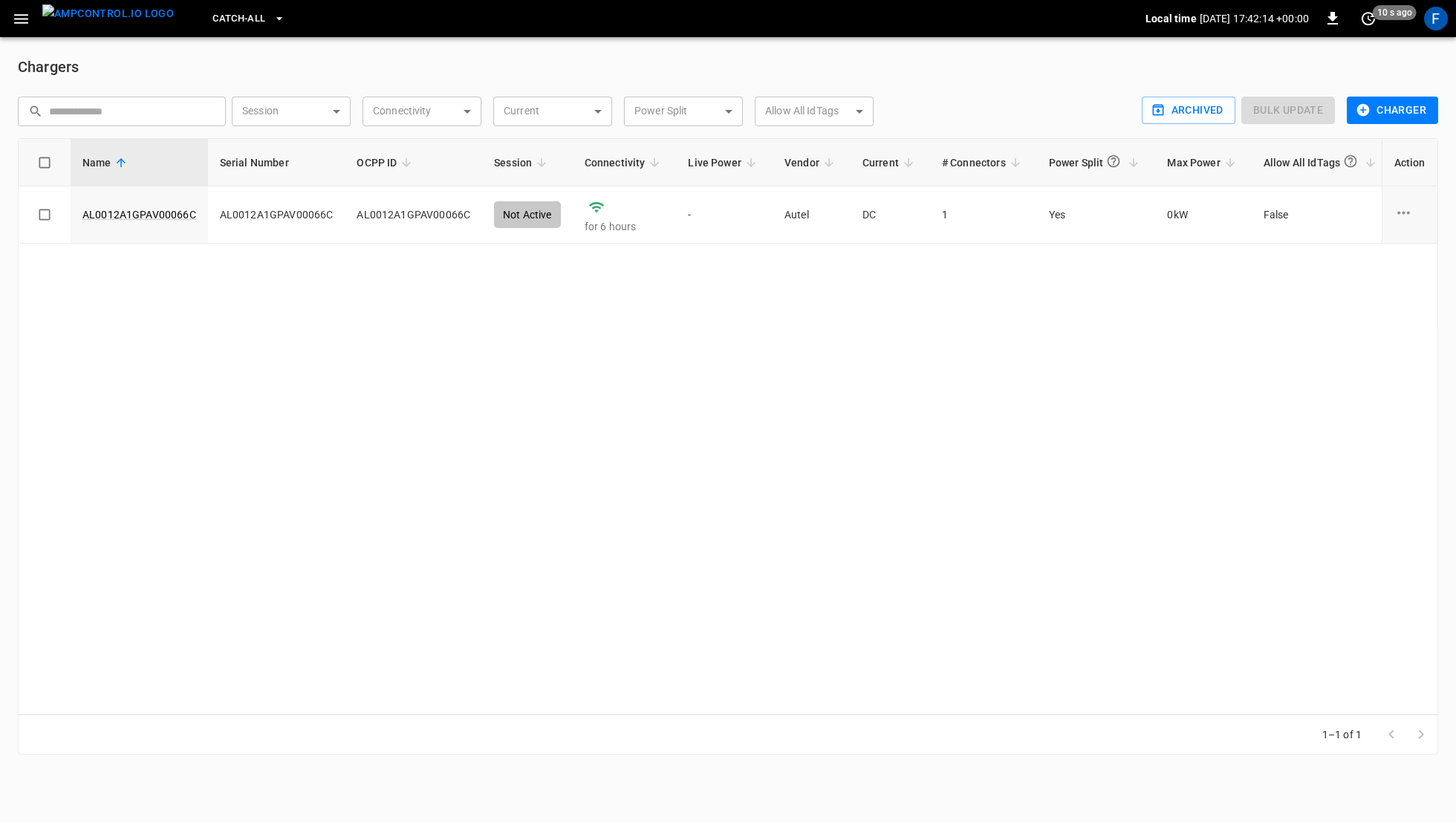
click at [137, 23] on img "menu" at bounding box center [108, 13] width 132 height 18
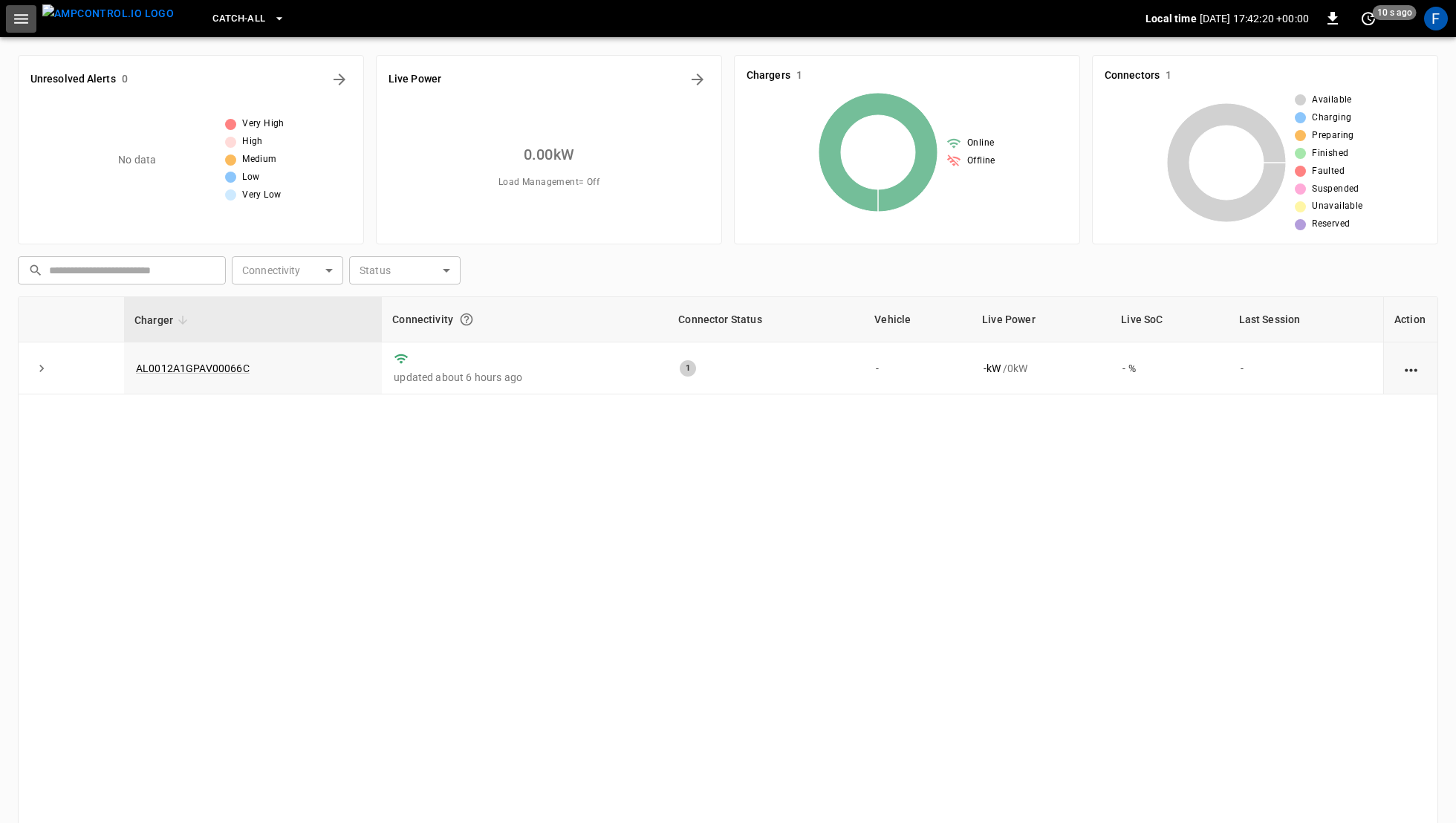
click at [30, 18] on icon "button" at bounding box center [20, 18] width 18 height 18
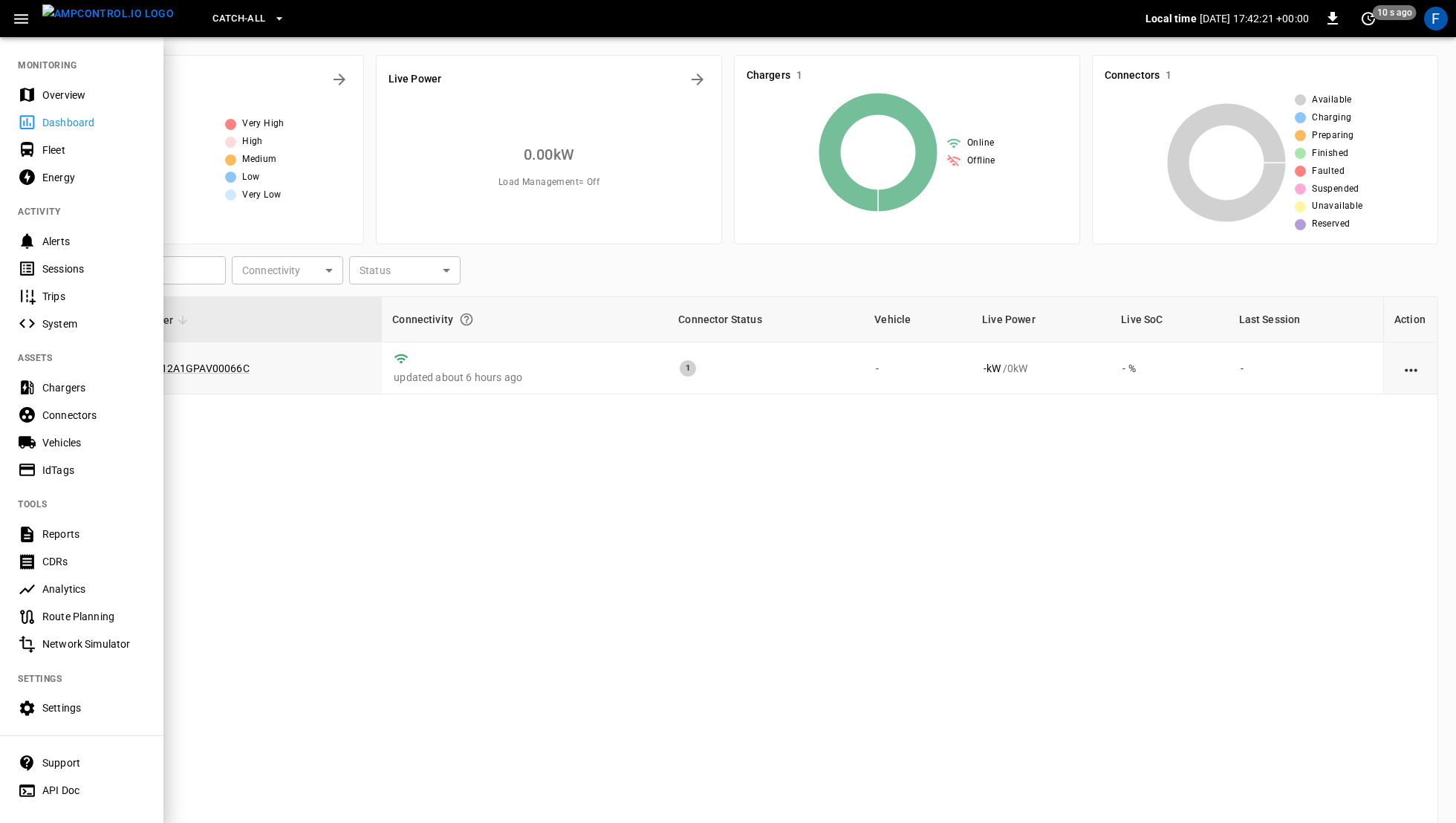
click at [68, 395] on div "Chargers" at bounding box center [81, 387] width 163 height 28
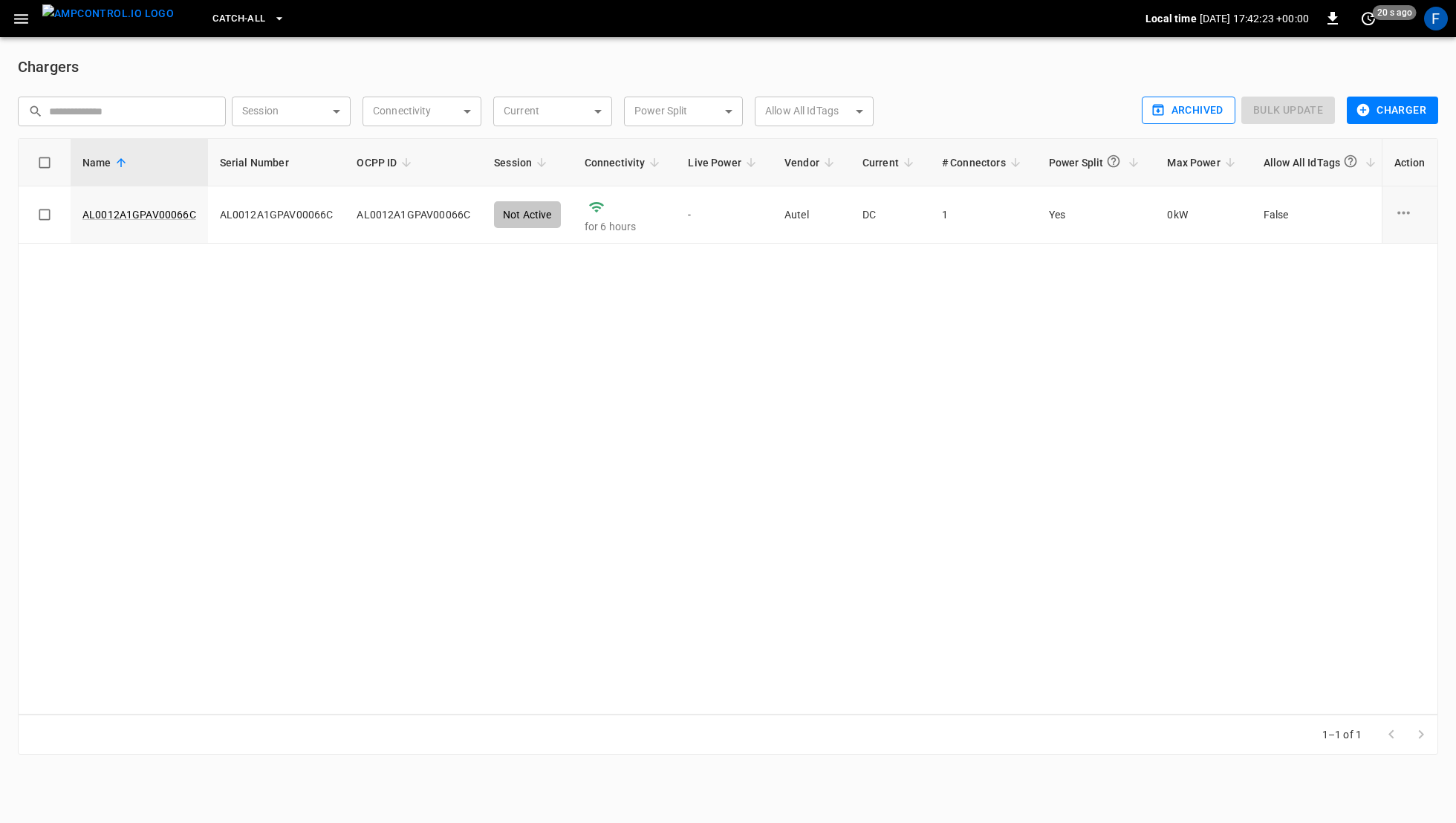
click at [1199, 110] on button "Archived" at bounding box center [1188, 110] width 94 height 28
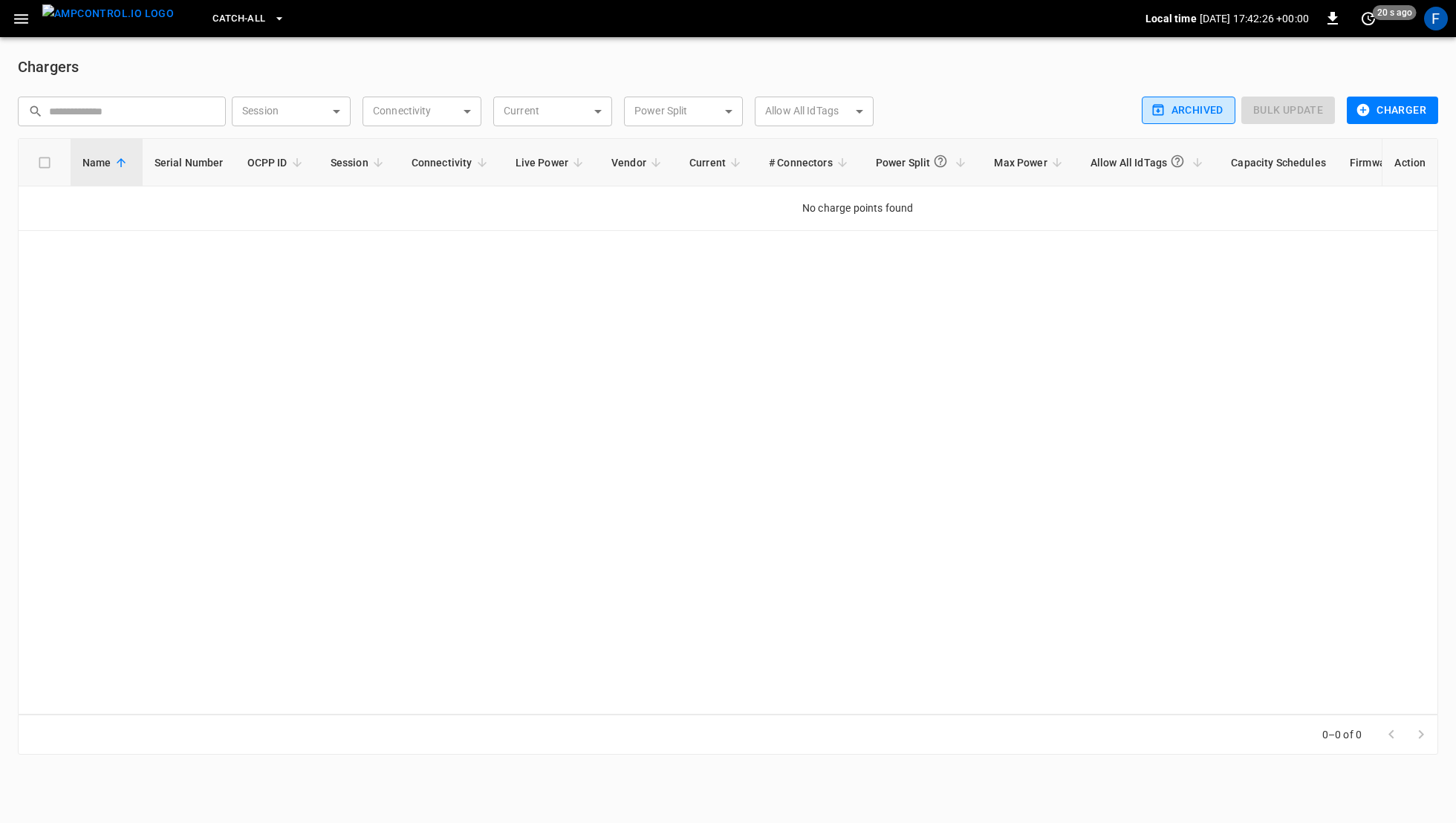
click at [1193, 114] on button "Archived" at bounding box center [1188, 110] width 94 height 28
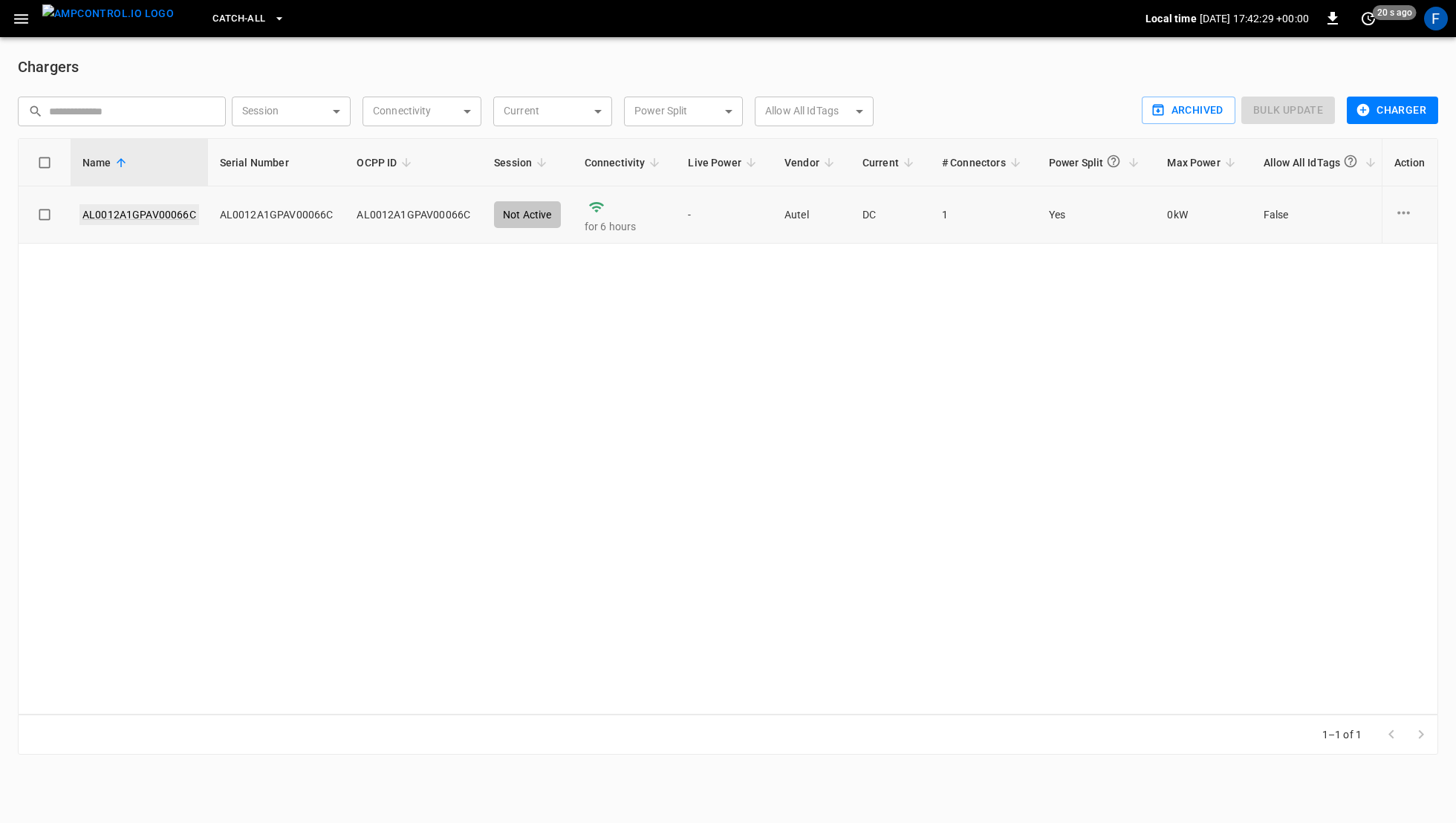
click at [123, 221] on link "AL0012A1GPAV00066C" at bounding box center [139, 215] width 120 height 21
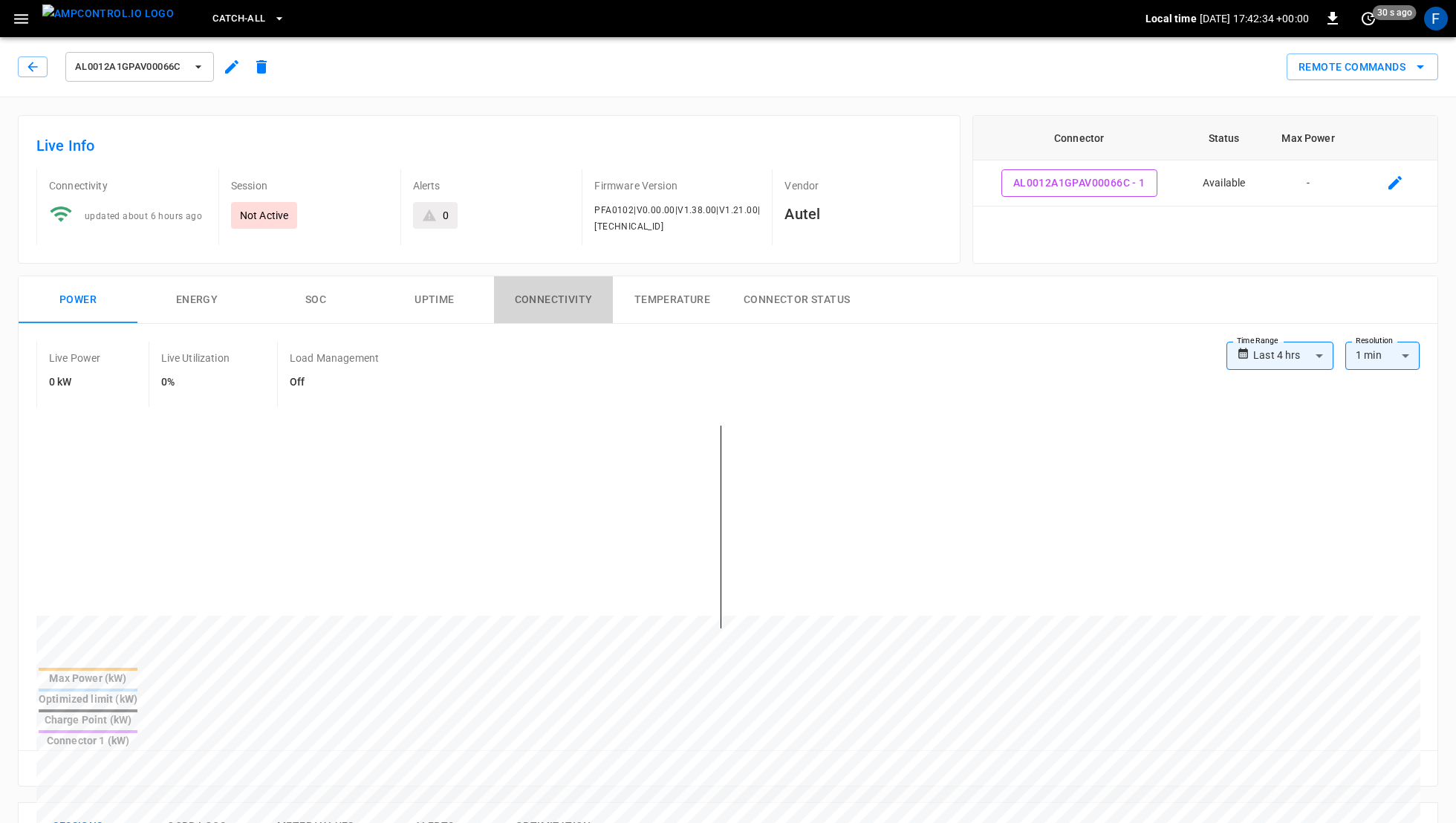
click at [553, 299] on button "Connectivity" at bounding box center [554, 300] width 119 height 48
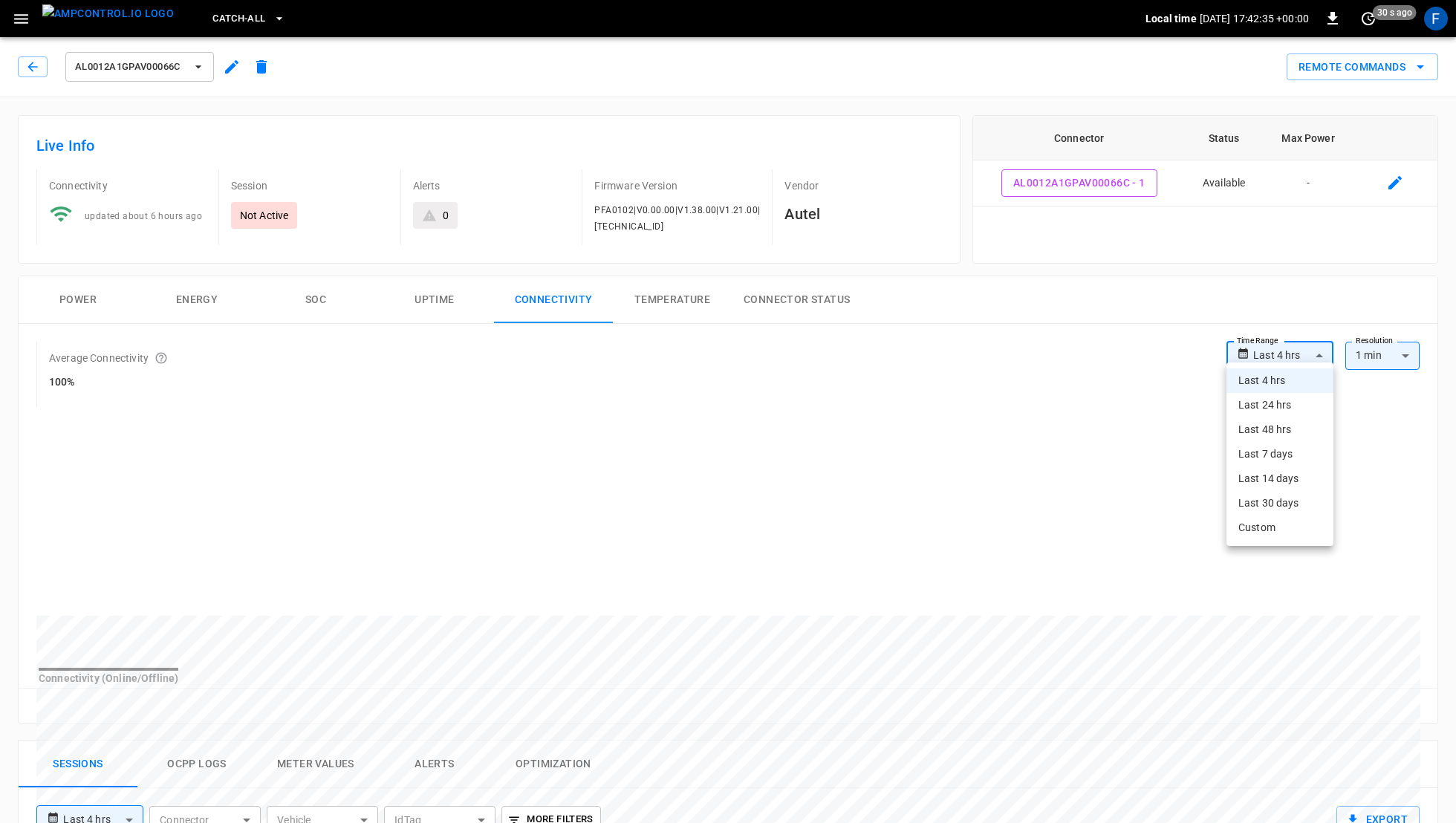
click at [1267, 348] on body "**********" at bounding box center [728, 743] width 1456 height 1485
click at [1265, 492] on li "Last 30 days" at bounding box center [1280, 504] width 107 height 25
type input "**********"
type input "**"
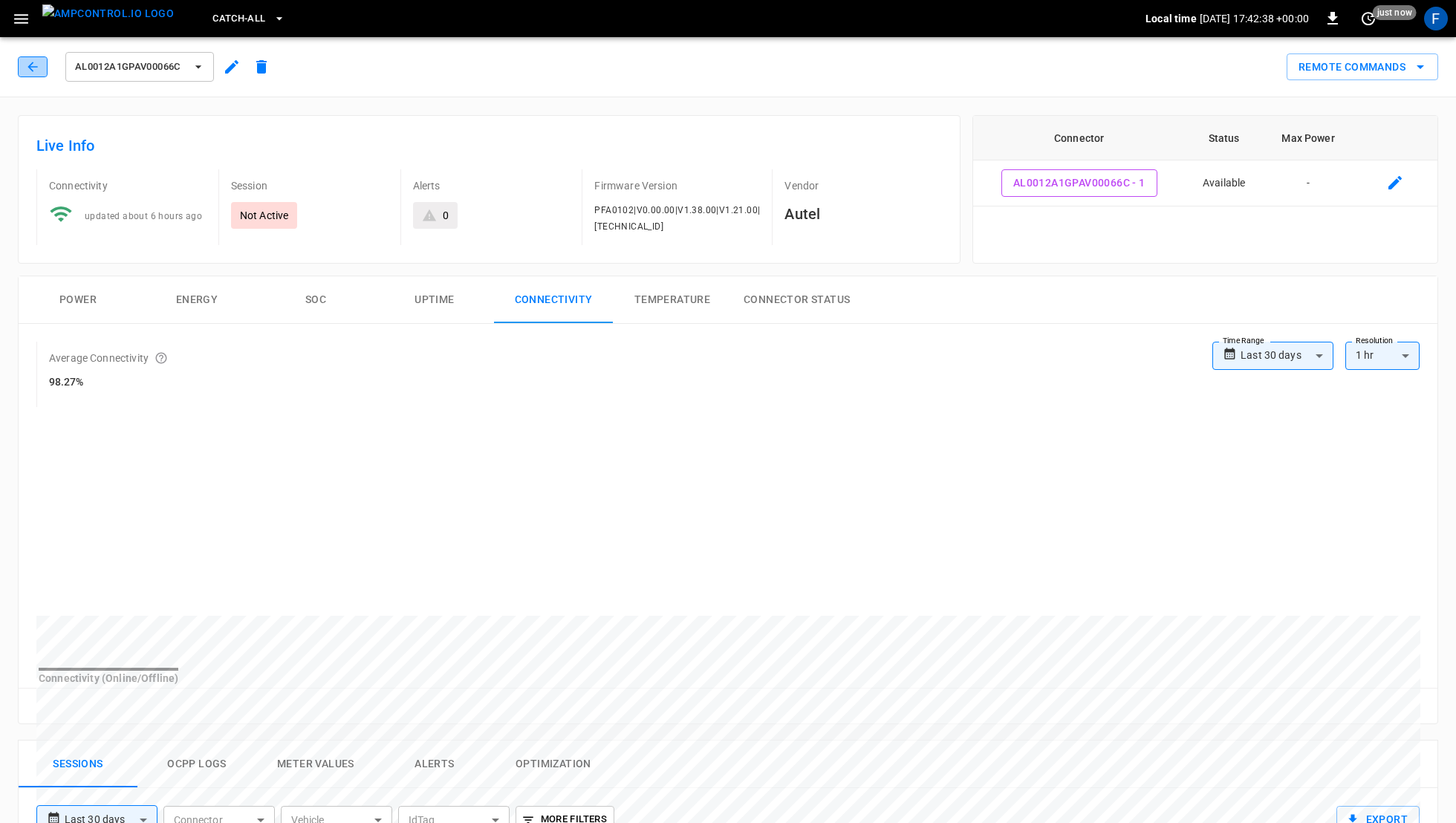
click at [18, 75] on button "button" at bounding box center [33, 67] width 30 height 21
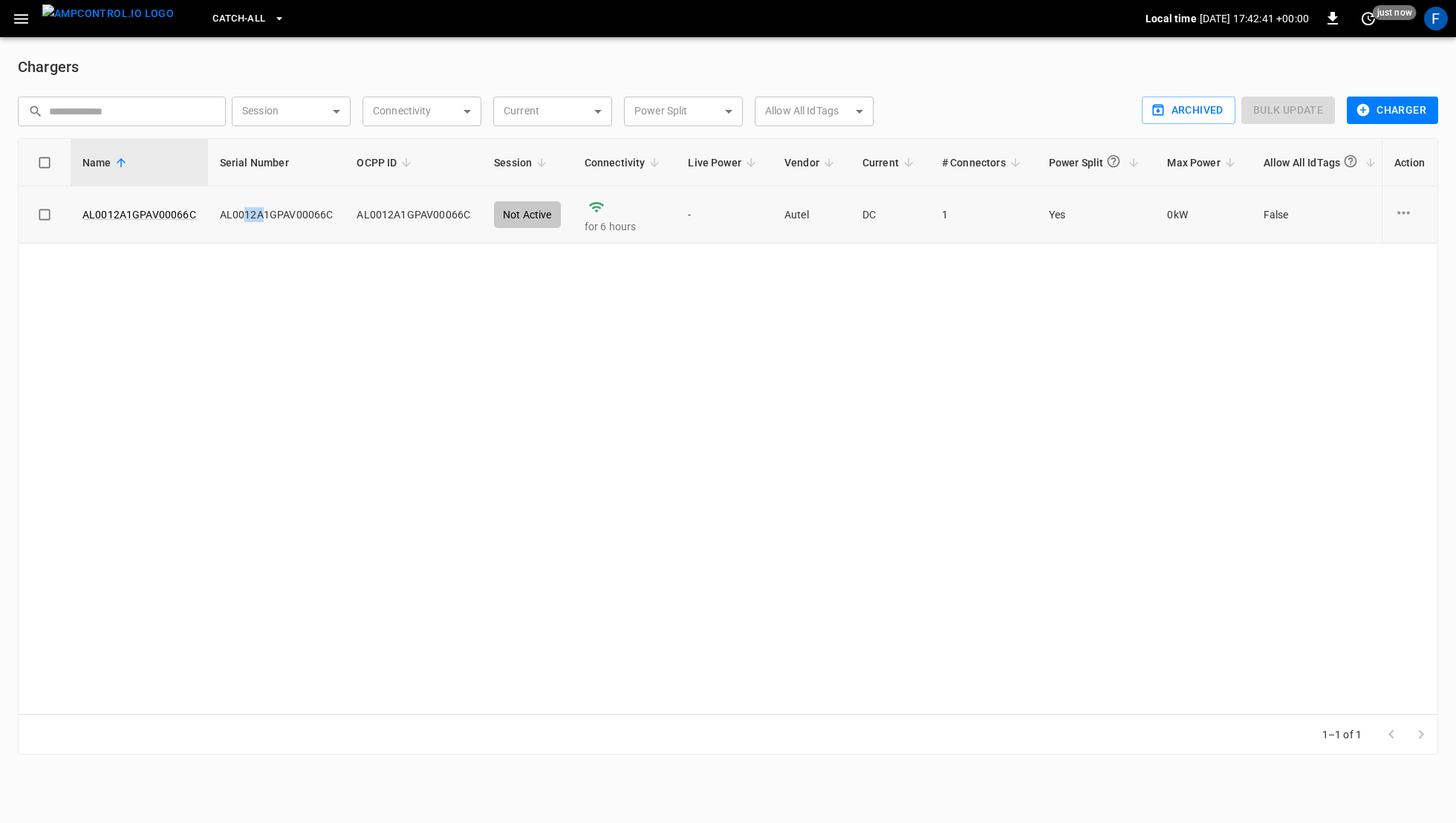
drag, startPoint x: 240, startPoint y: 215, endPoint x: 261, endPoint y: 216, distance: 21.0
click at [260, 216] on td "AL0012A1GPAV00066C" at bounding box center [277, 215] width 138 height 57
drag, startPoint x: 269, startPoint y: 218, endPoint x: 328, endPoint y: 218, distance: 59.0
click at [328, 218] on td "AL0012A1GPAV00066C" at bounding box center [277, 215] width 138 height 57
click at [326, 230] on td "AL0012A1GPAV00066C" at bounding box center [277, 215] width 138 height 57
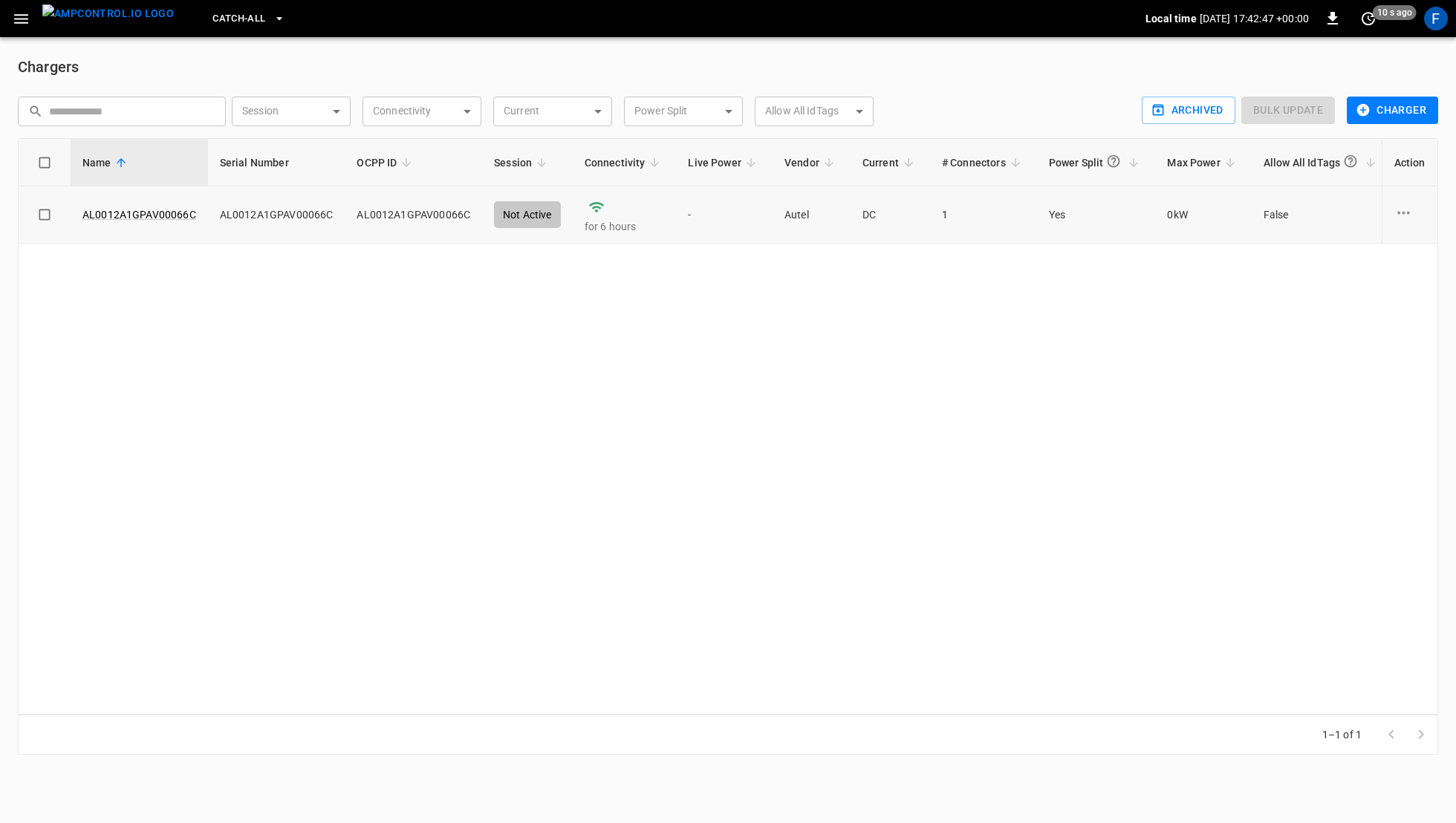
click at [272, 207] on td "AL0012A1GPAV00066C" at bounding box center [277, 215] width 138 height 57
click at [348, 449] on div "Name Serial Number OCPP ID Session Connectivity Live Power Vendor Current # Con…" at bounding box center [728, 426] width 1421 height 576
drag, startPoint x: 218, startPoint y: 217, endPoint x: 230, endPoint y: 217, distance: 12.0
click at [230, 217] on td "AL0012A1GPAV00066C" at bounding box center [277, 215] width 138 height 57
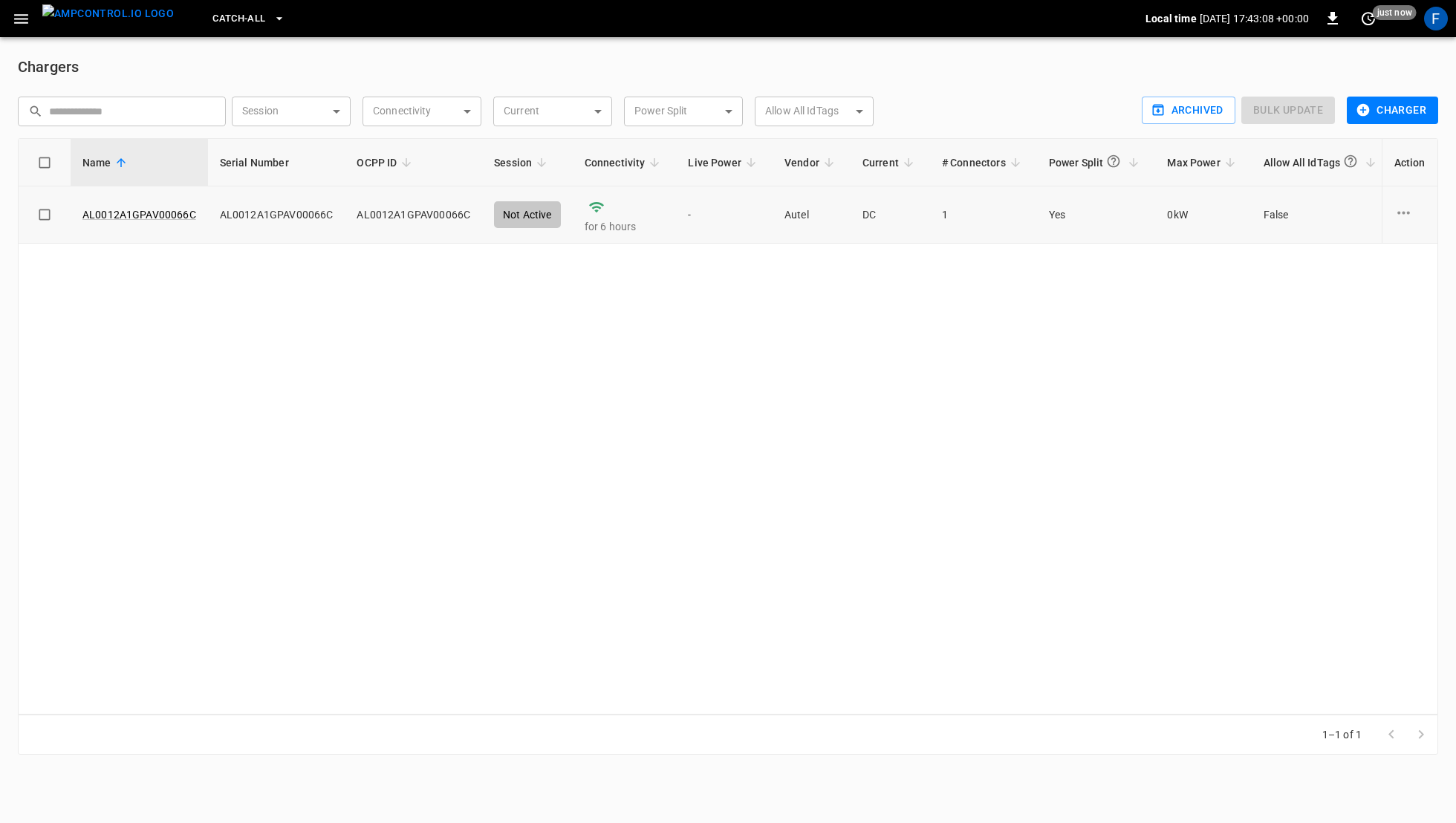
click at [254, 215] on td "AL0012A1GPAV00066C" at bounding box center [277, 215] width 138 height 57
click at [307, 216] on td "AL0012A1GPAV00066C" at bounding box center [277, 215] width 138 height 57
click at [306, 215] on td "AL0012A1GPAV00066C" at bounding box center [277, 215] width 138 height 57
drag, startPoint x: 312, startPoint y: 215, endPoint x: 336, endPoint y: 216, distance: 24.0
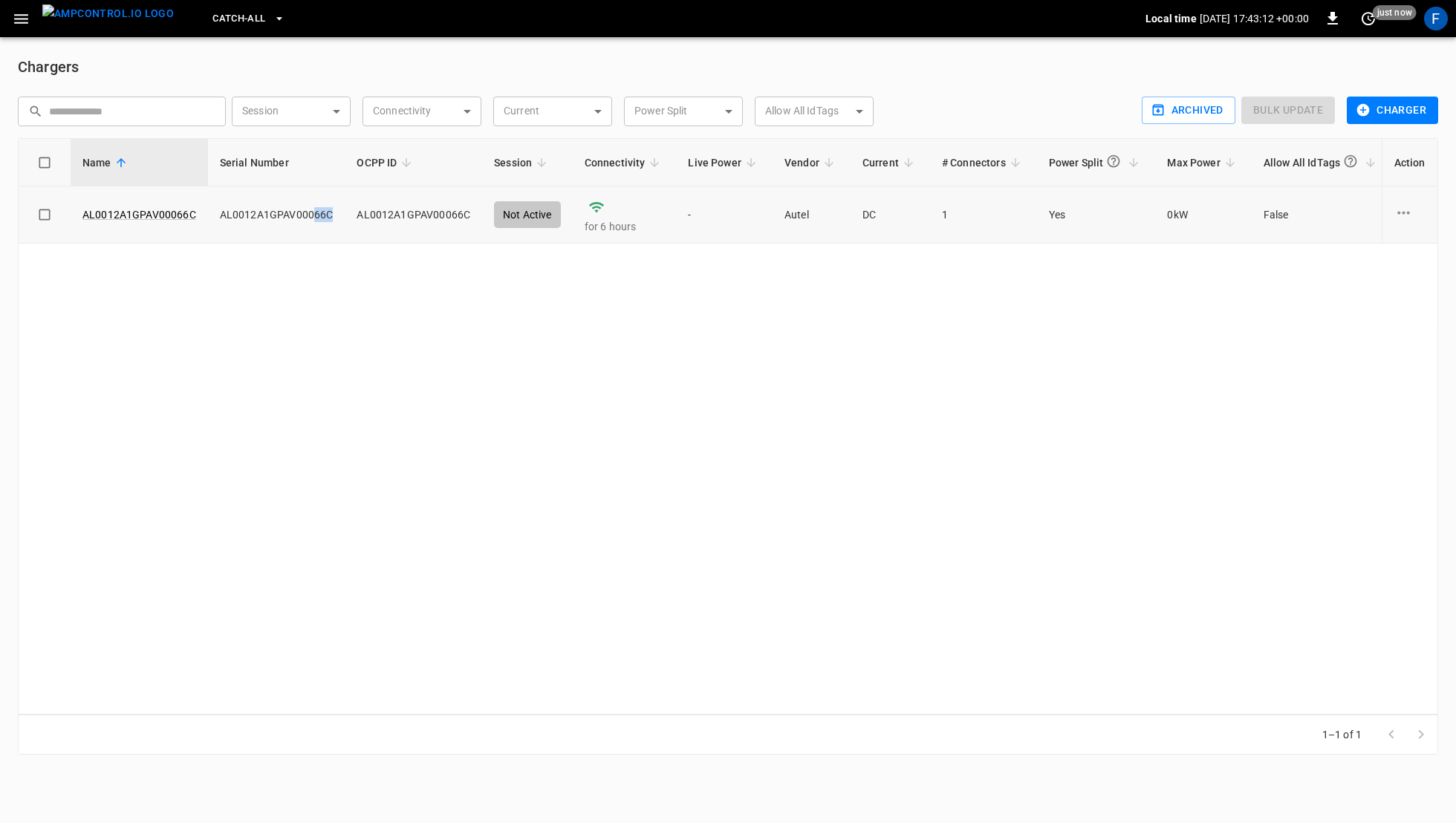
click at [336, 216] on td "AL0012A1GPAV00066C" at bounding box center [277, 215] width 138 height 57
click at [322, 218] on td "AL0012A1GPAV00066C" at bounding box center [277, 215] width 138 height 57
click at [448, 222] on td "AL0012A1GPAV00066C" at bounding box center [414, 215] width 138 height 57
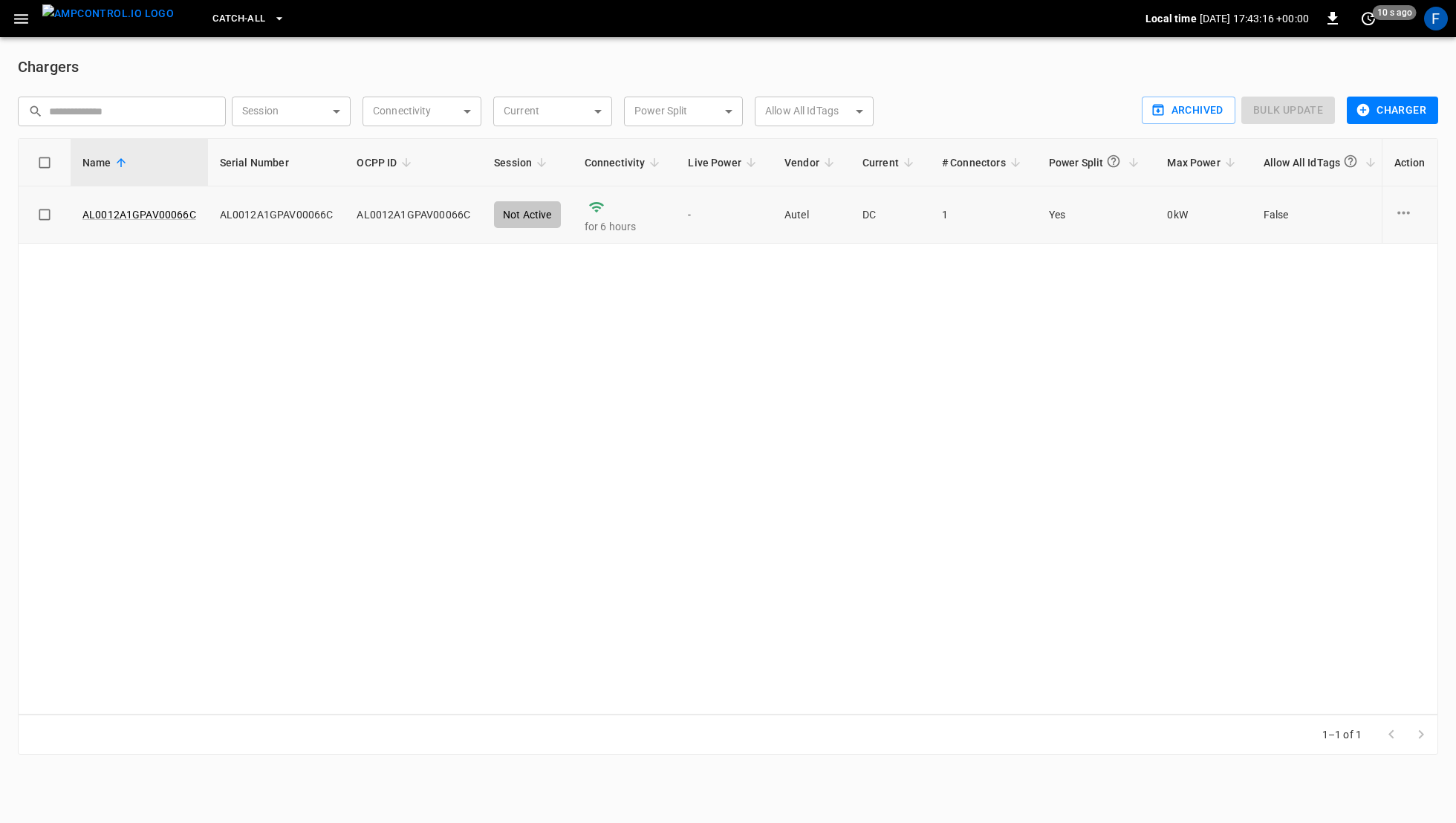
click at [448, 222] on td "AL0012A1GPAV00066C" at bounding box center [414, 215] width 138 height 57
click at [448, 214] on td "AL0012A1GPAV00066C" at bounding box center [414, 215] width 138 height 57
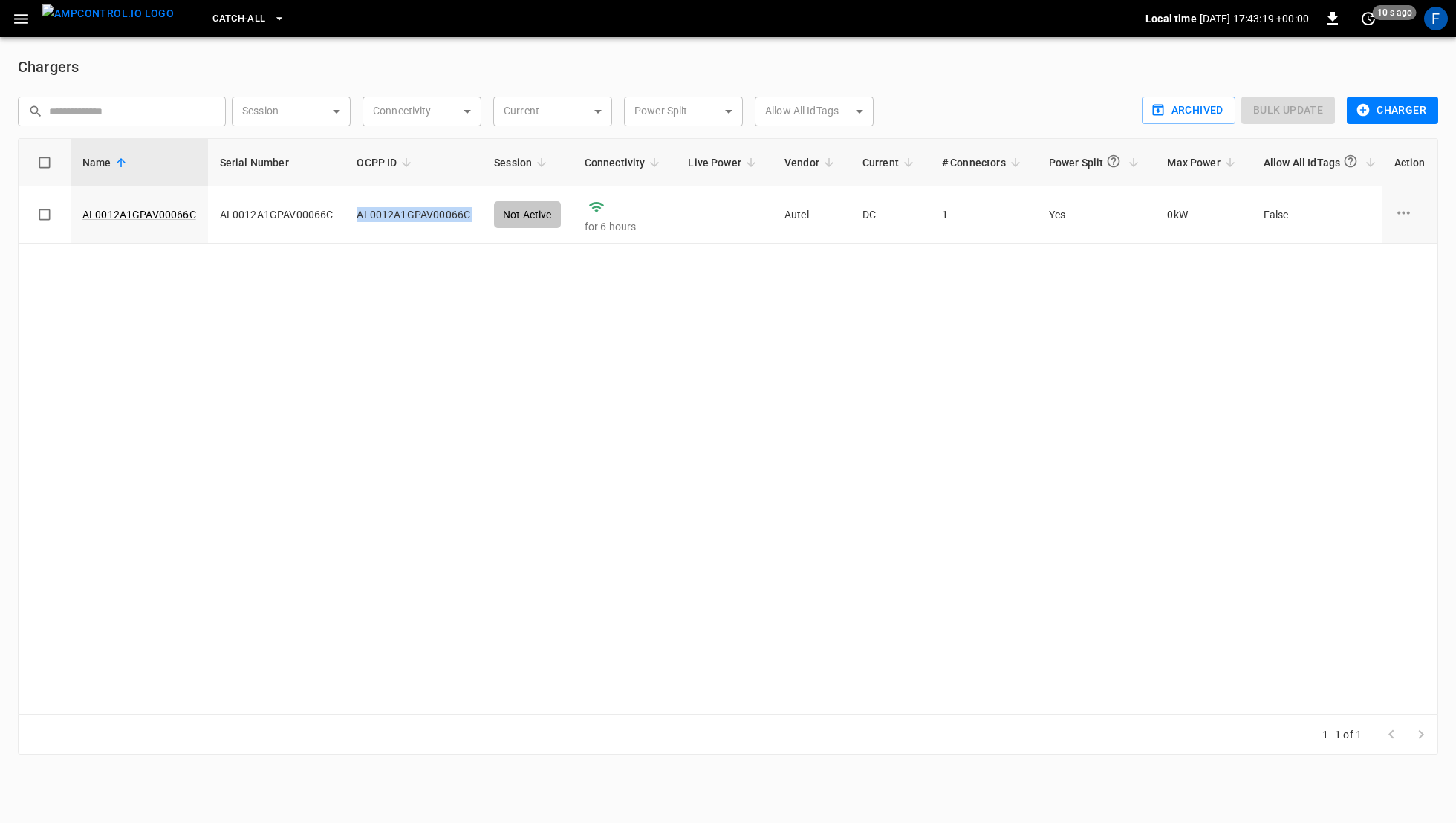
click at [103, 23] on img "menu" at bounding box center [108, 13] width 132 height 18
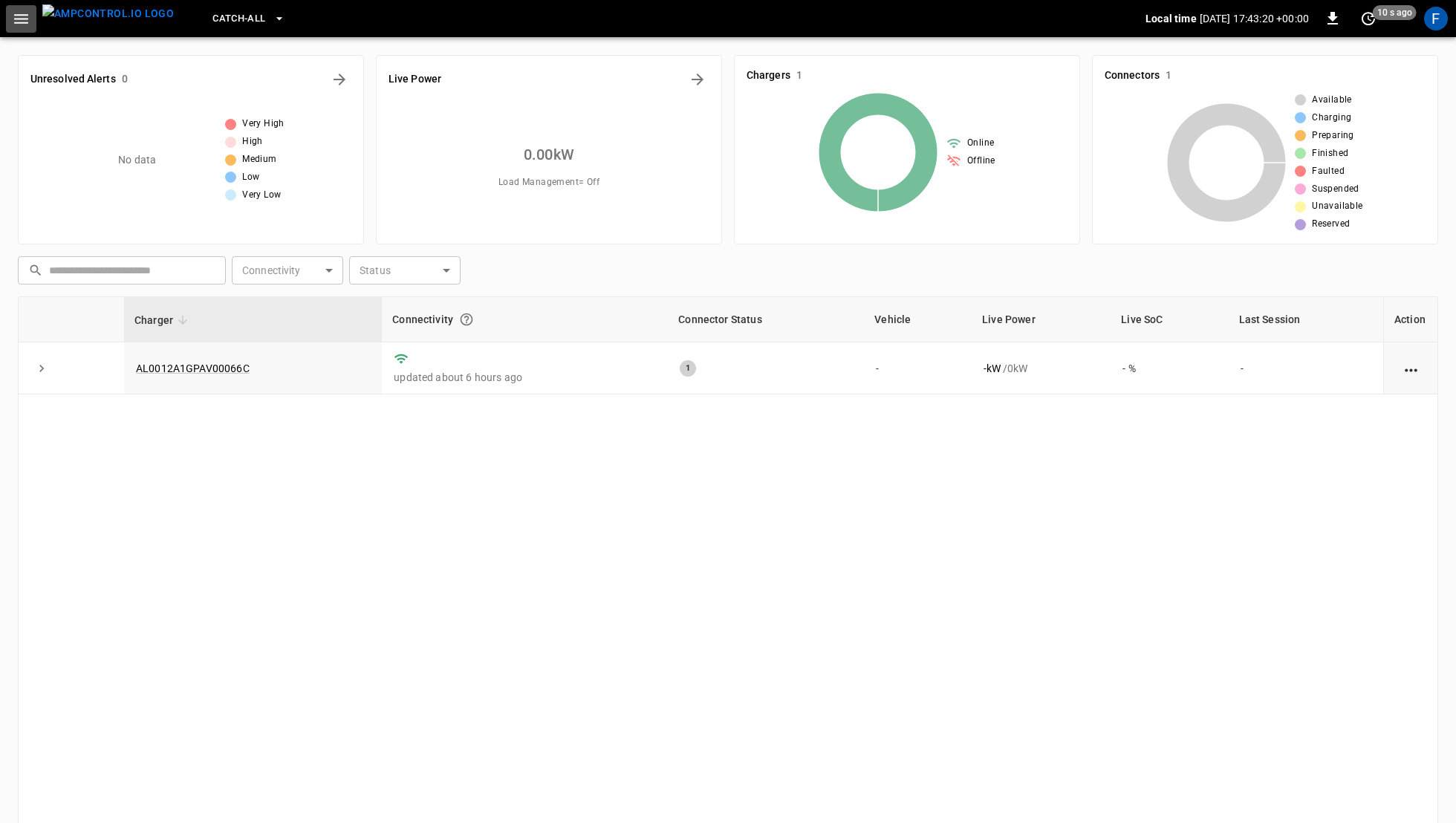
click at [20, 15] on icon "button" at bounding box center [20, 18] width 18 height 18
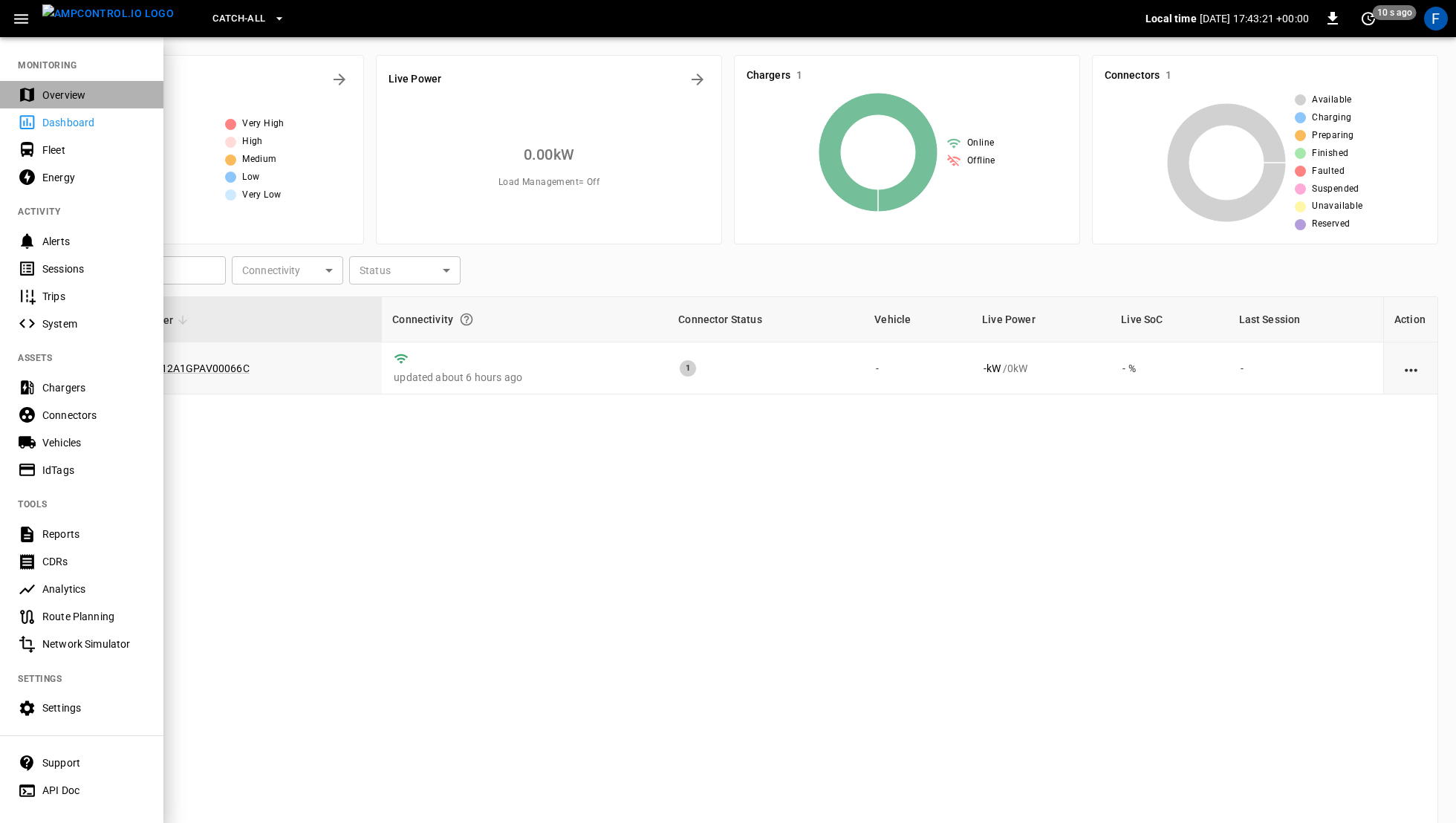
click at [85, 92] on div "Overview" at bounding box center [94, 96] width 103 height 15
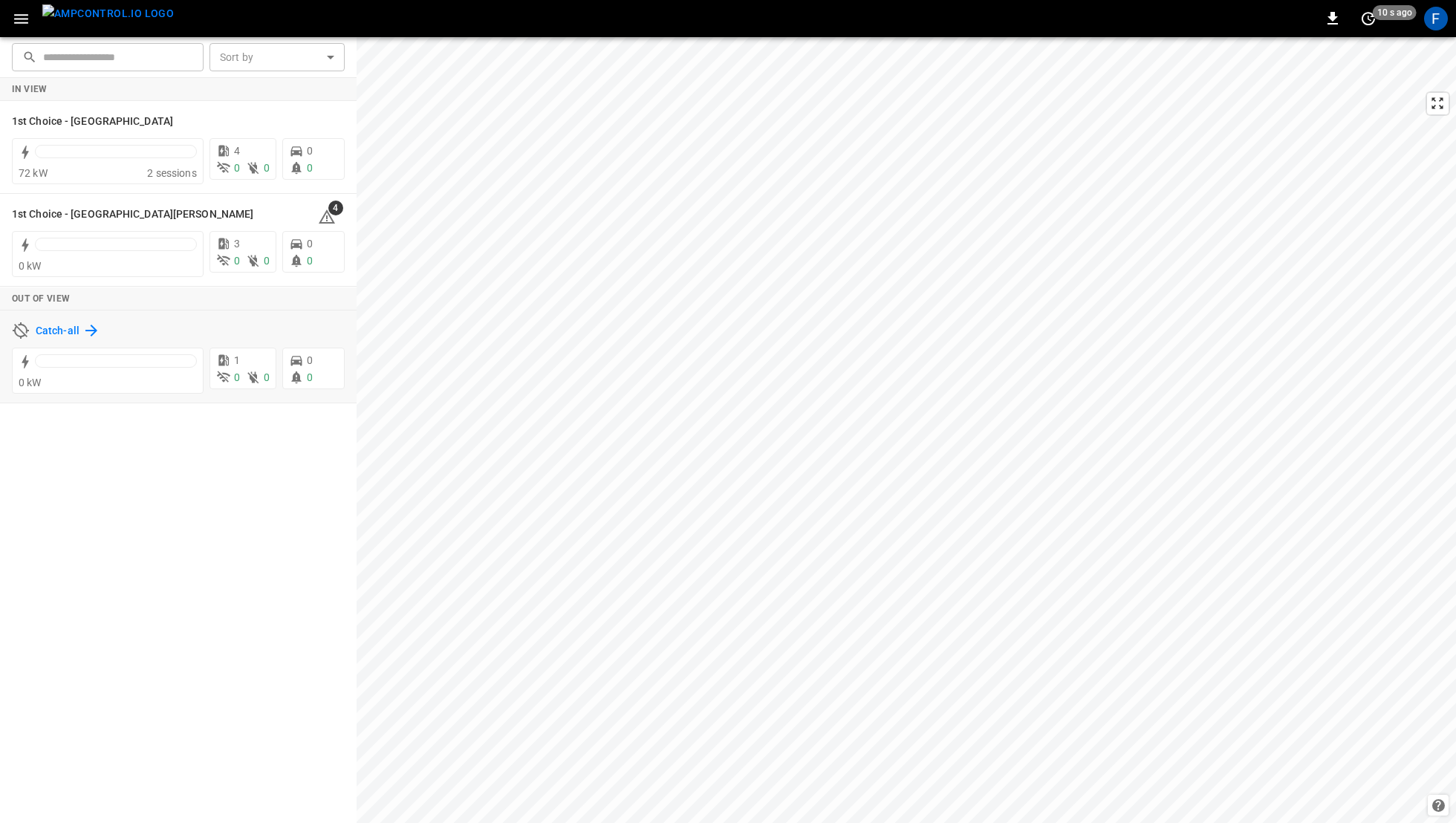
click at [69, 326] on h6 "Catch-all" at bounding box center [57, 331] width 44 height 16
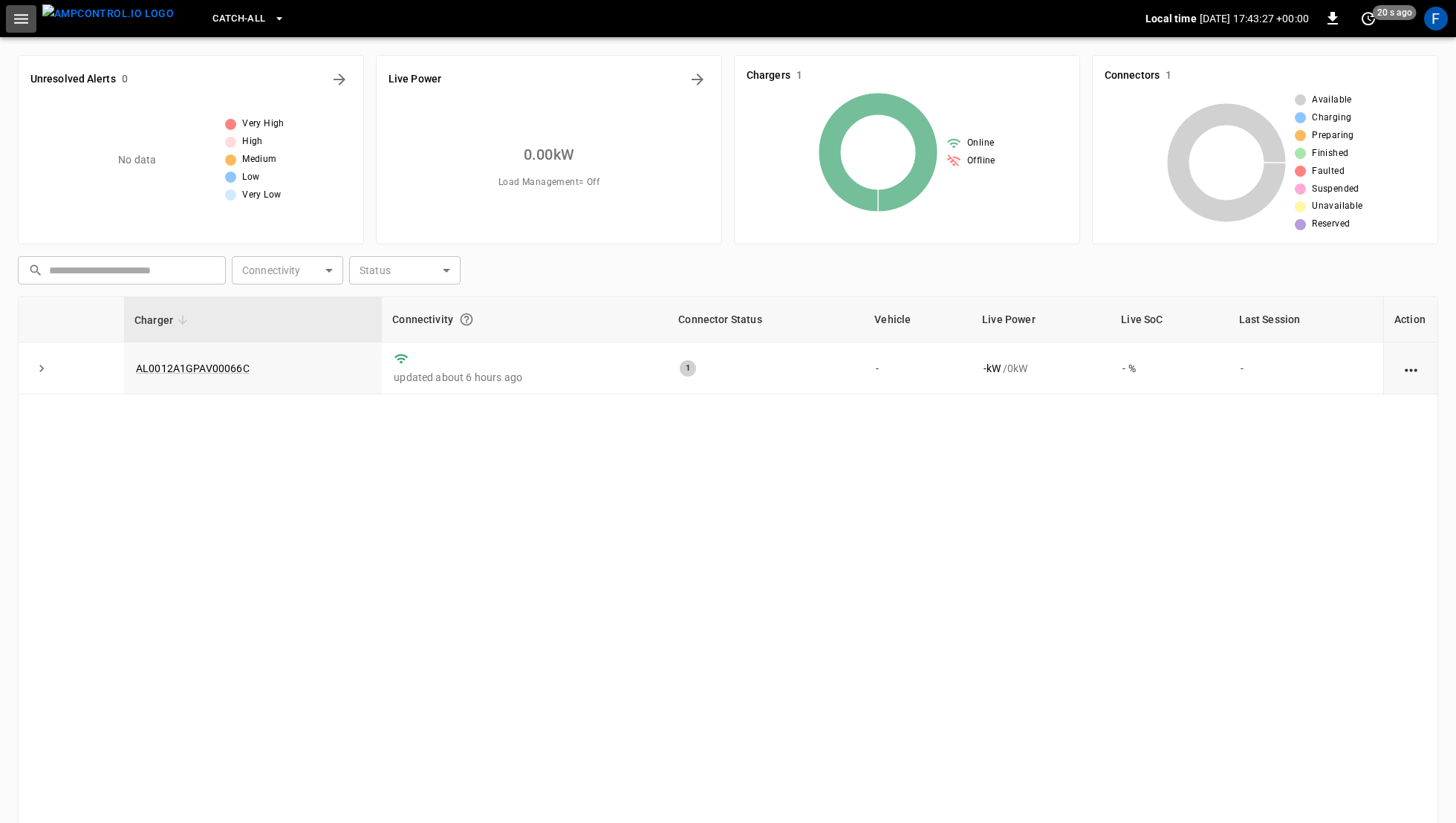
click at [15, 21] on icon "button" at bounding box center [20, 18] width 18 height 18
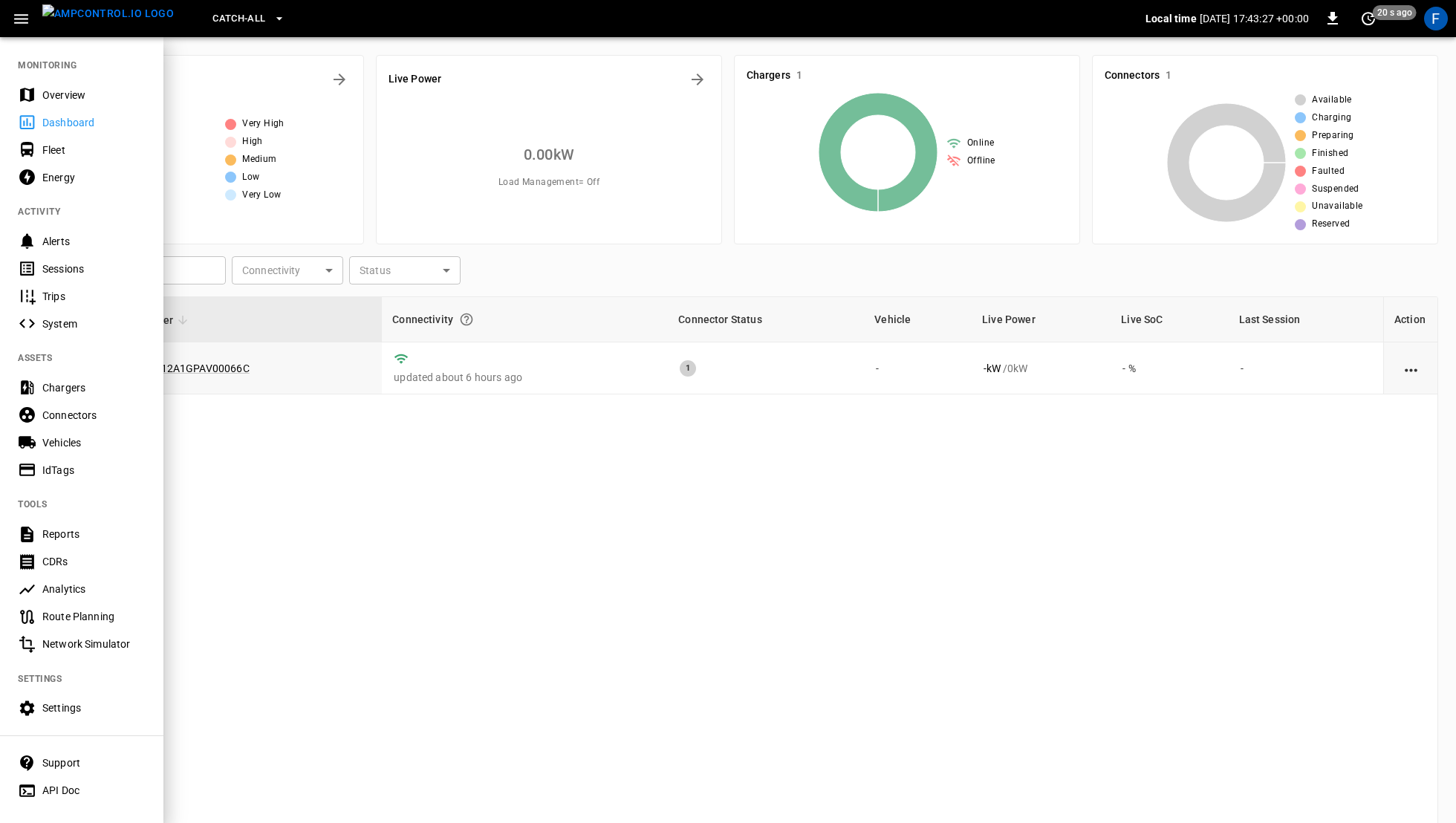
click at [15, 21] on icon "button" at bounding box center [20, 18] width 18 height 18
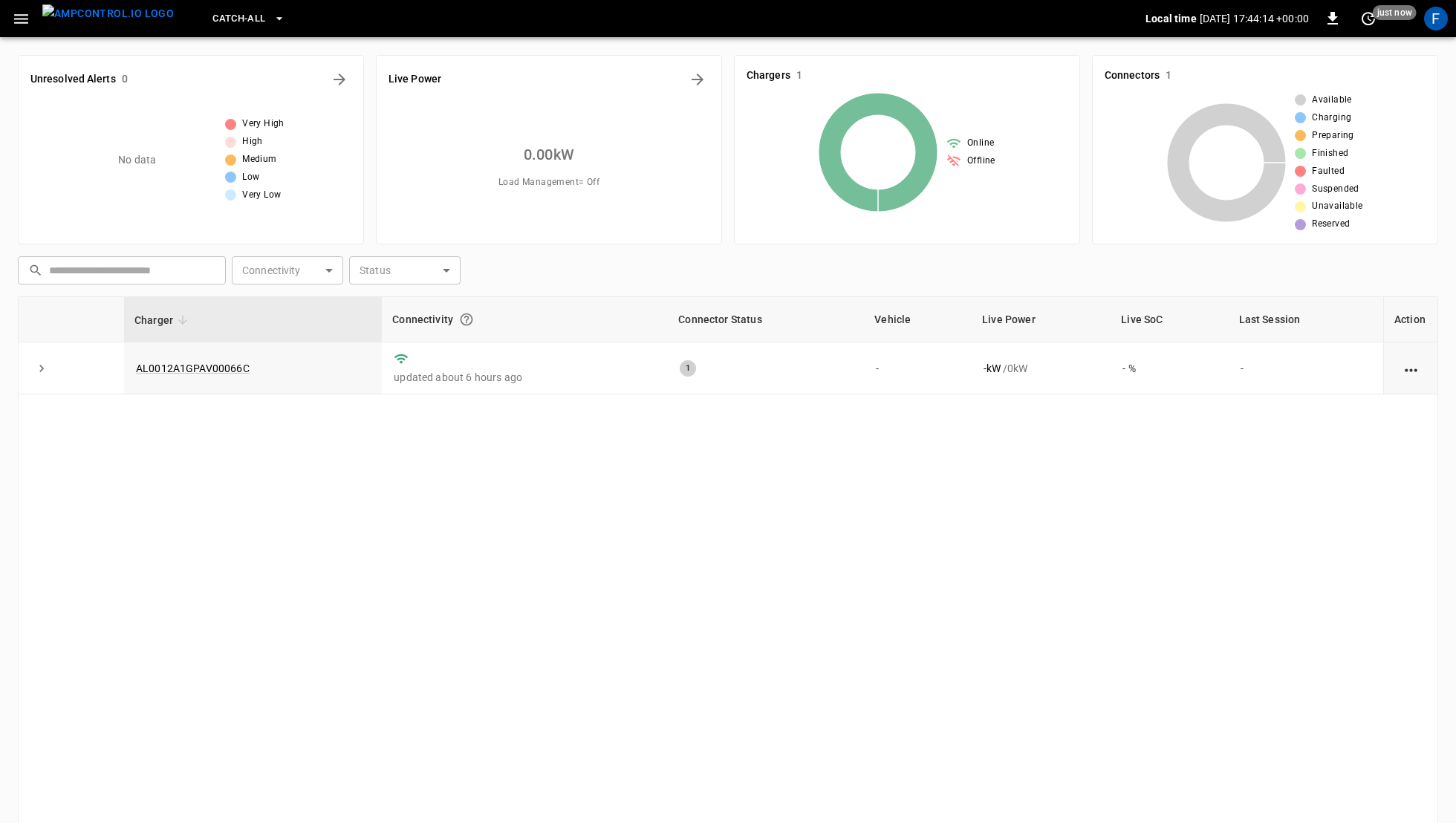
click at [25, 32] on div "Catch-all Local time 2025-09-17 17:44:14 +00:00 0 just now F" at bounding box center [728, 18] width 1456 height 37
click at [25, 29] on button "button" at bounding box center [21, 18] width 31 height 28
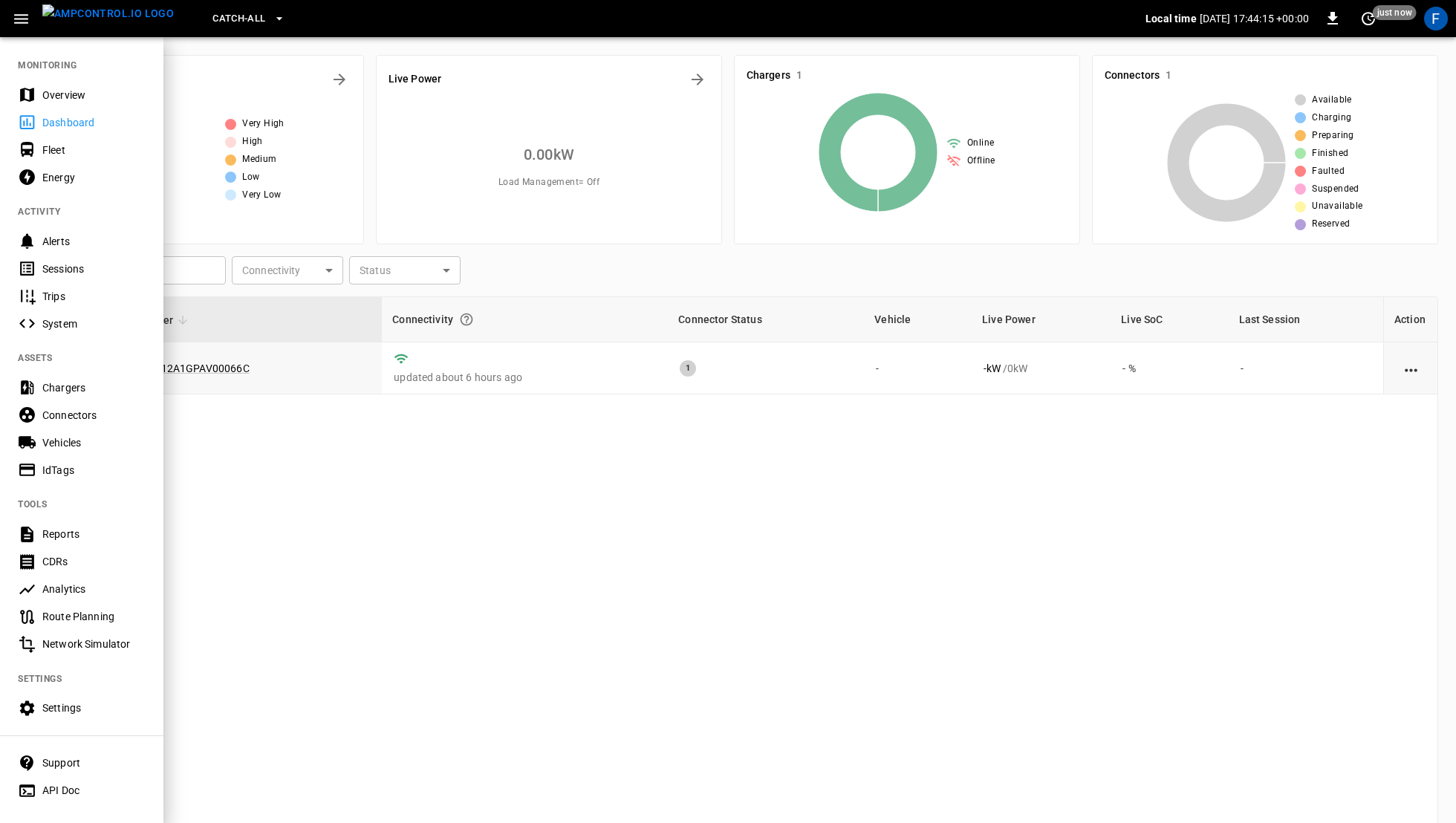
click at [41, 106] on div "Overview" at bounding box center [81, 95] width 163 height 28
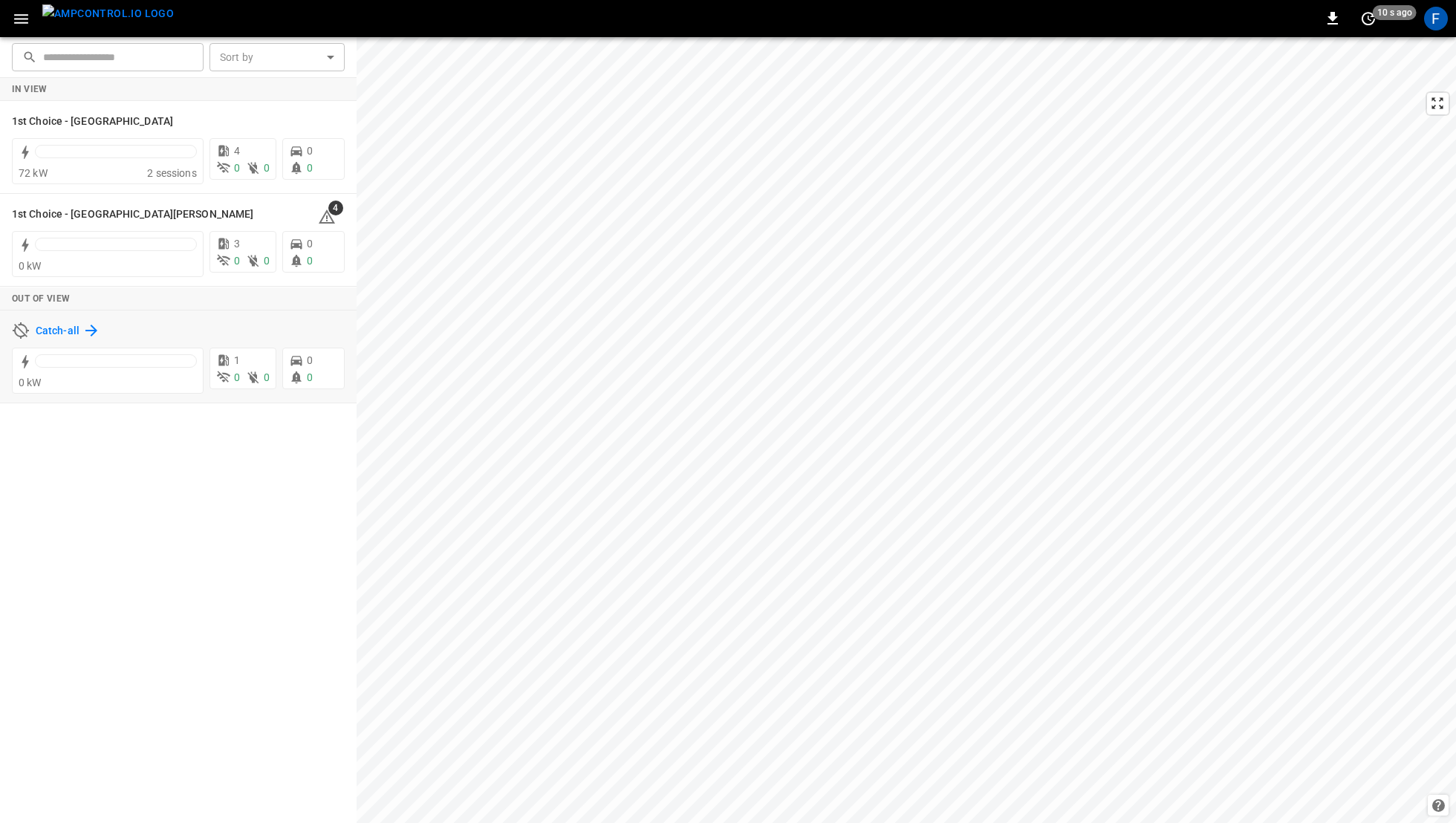
click at [43, 333] on h6 "Catch-all" at bounding box center [57, 331] width 44 height 16
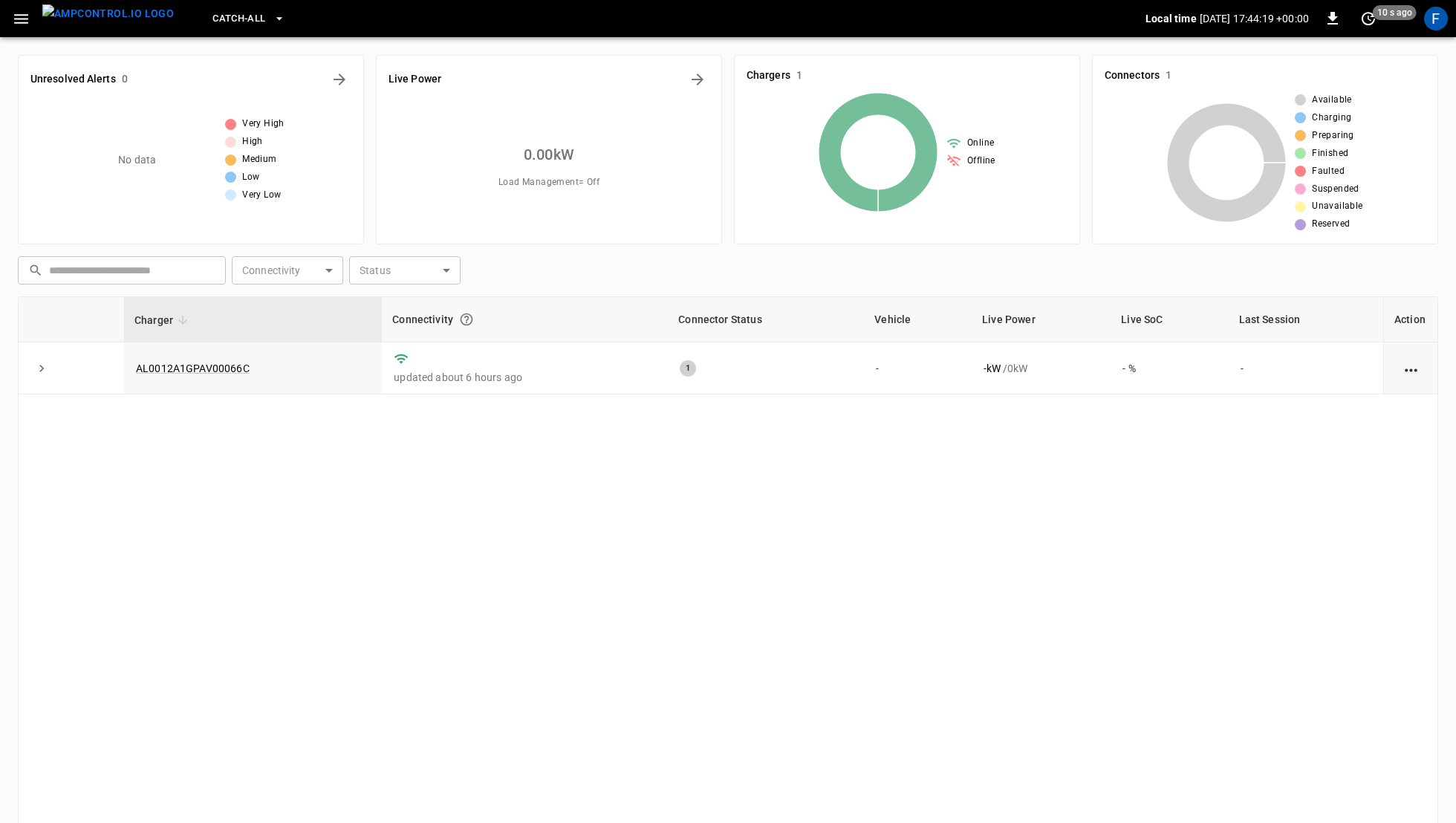
click at [121, 35] on button "menu" at bounding box center [108, 18] width 143 height 37
click at [121, 23] on img "menu" at bounding box center [108, 13] width 132 height 18
click at [27, 18] on icon "button" at bounding box center [21, 19] width 14 height 10
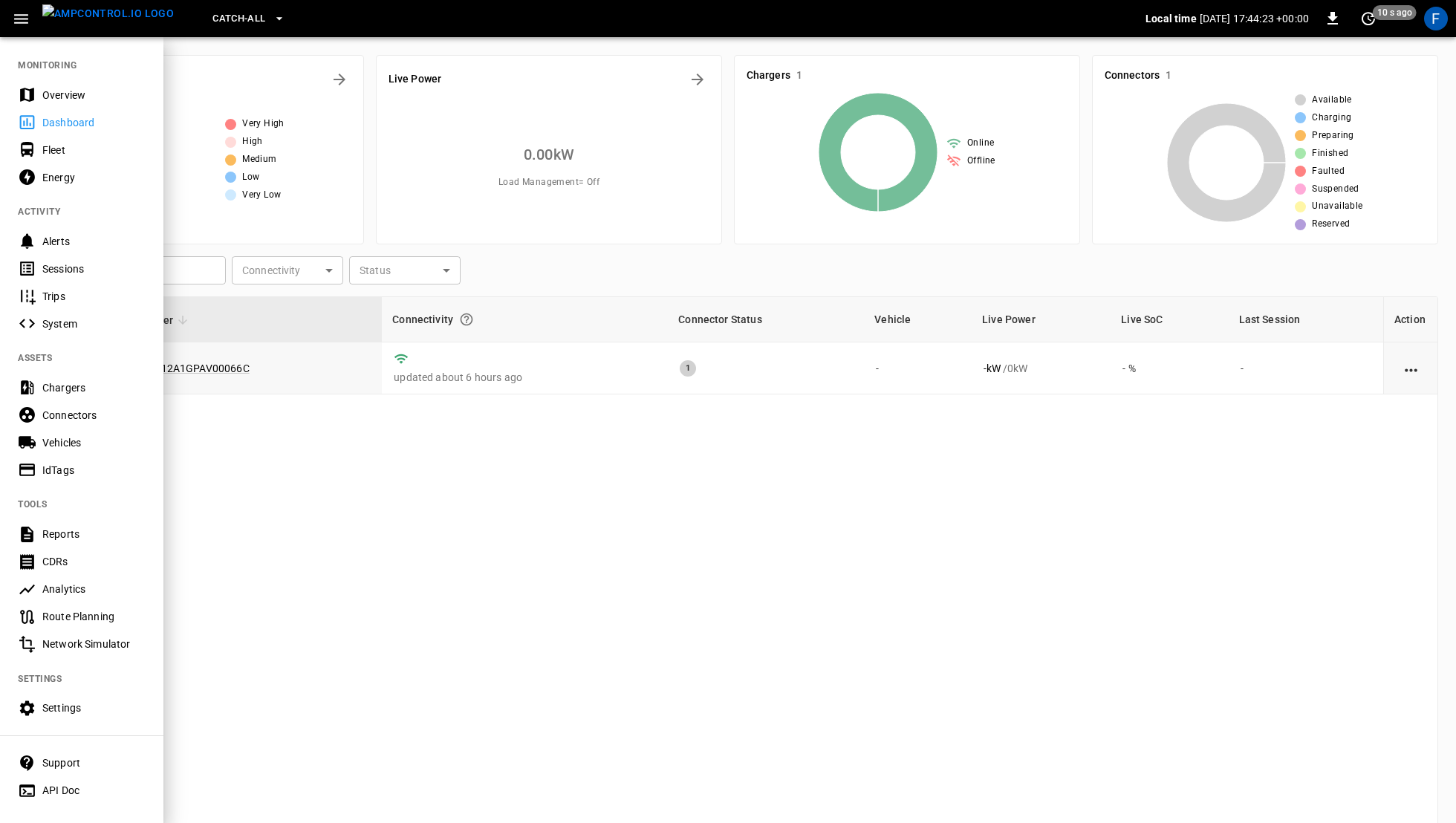
click at [41, 91] on div "Overview" at bounding box center [81, 95] width 163 height 28
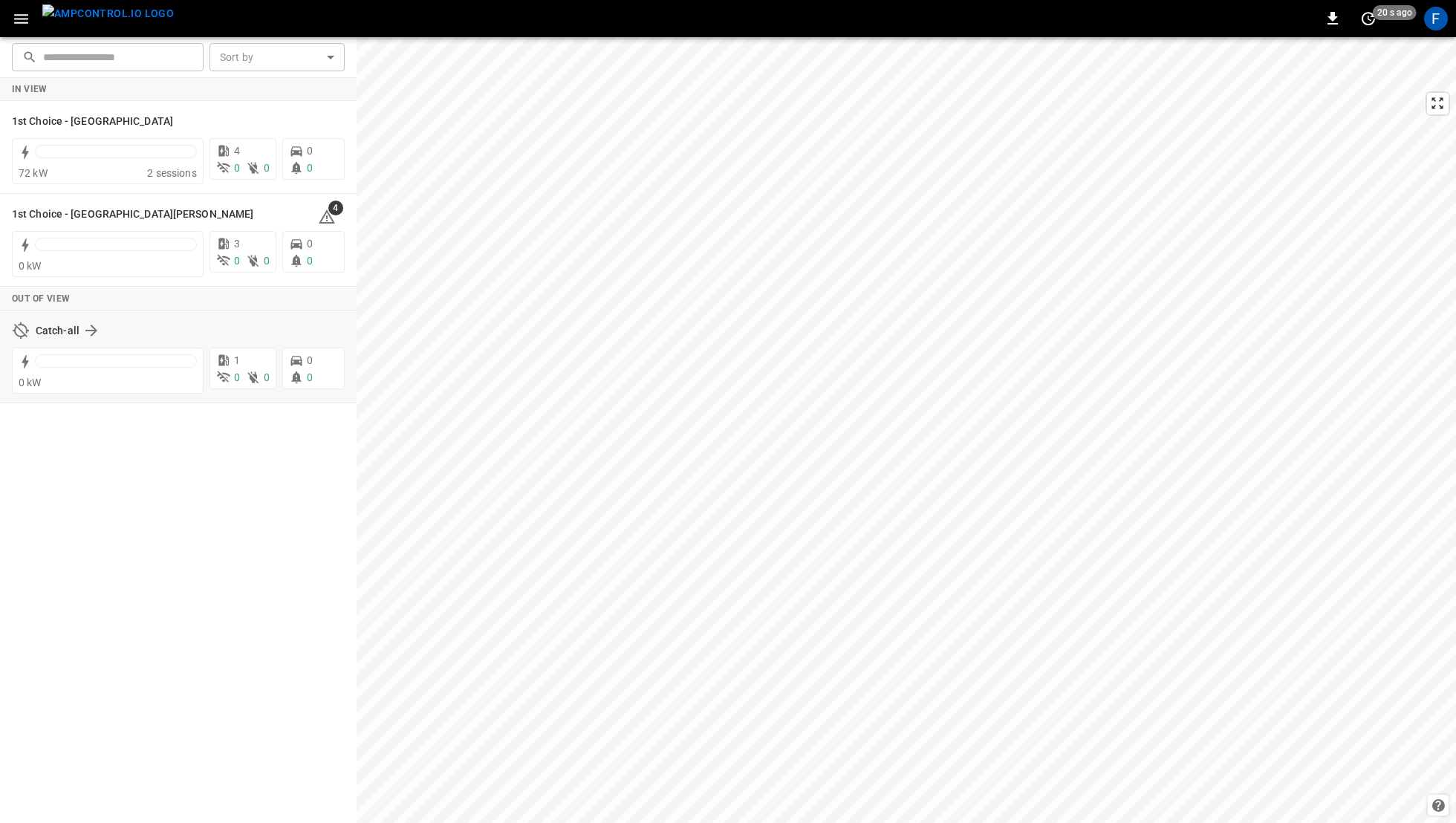
click at [60, 316] on div "Catch-all" at bounding box center [178, 331] width 333 height 29
click at [240, 370] on div "0 0" at bounding box center [243, 378] width 54 height 15
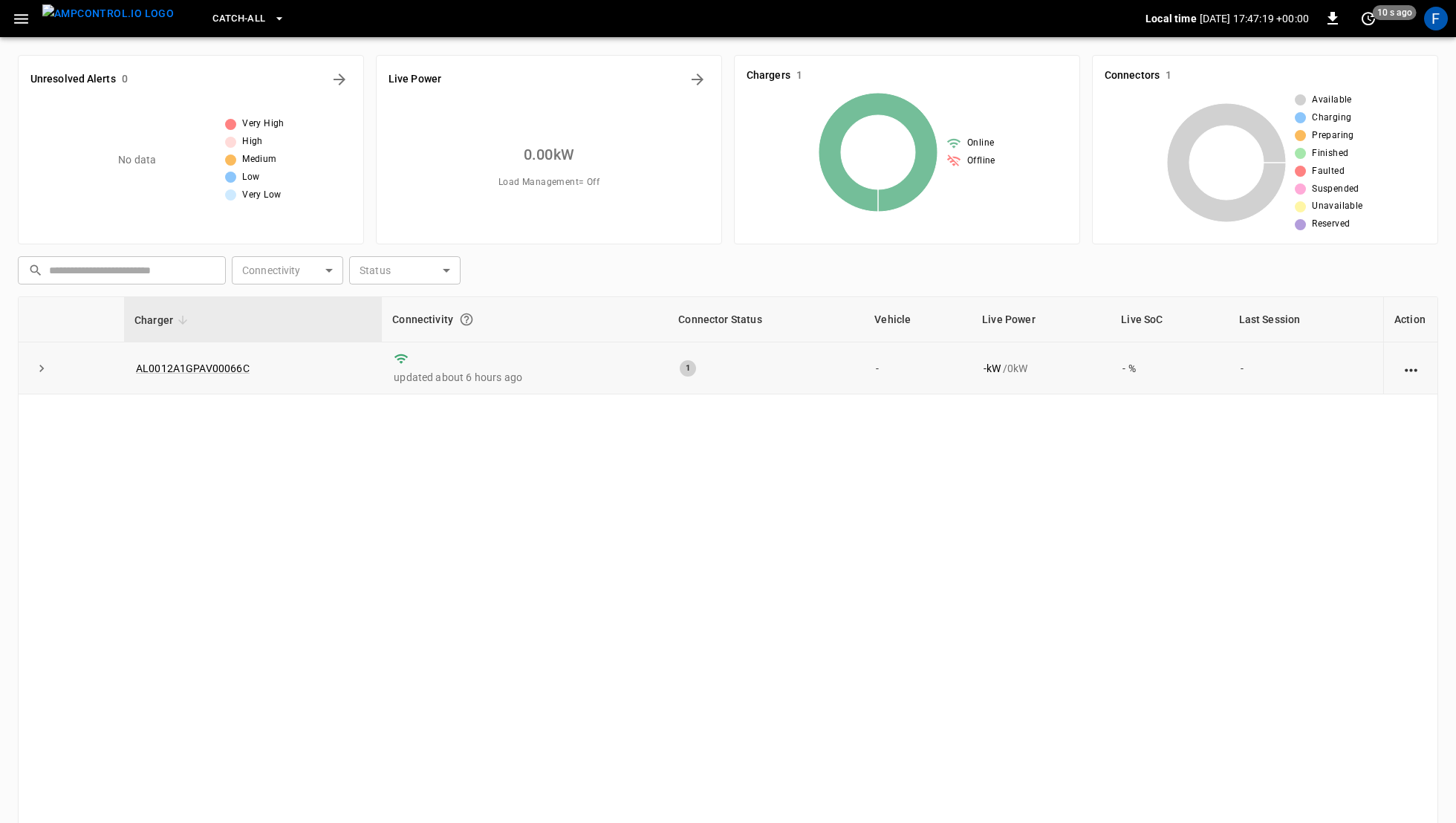
click at [258, 378] on td "AL0012A1GPAV00066C" at bounding box center [253, 368] width 258 height 52
click at [235, 365] on link "AL0012A1GPAV00066C" at bounding box center [192, 368] width 120 height 18
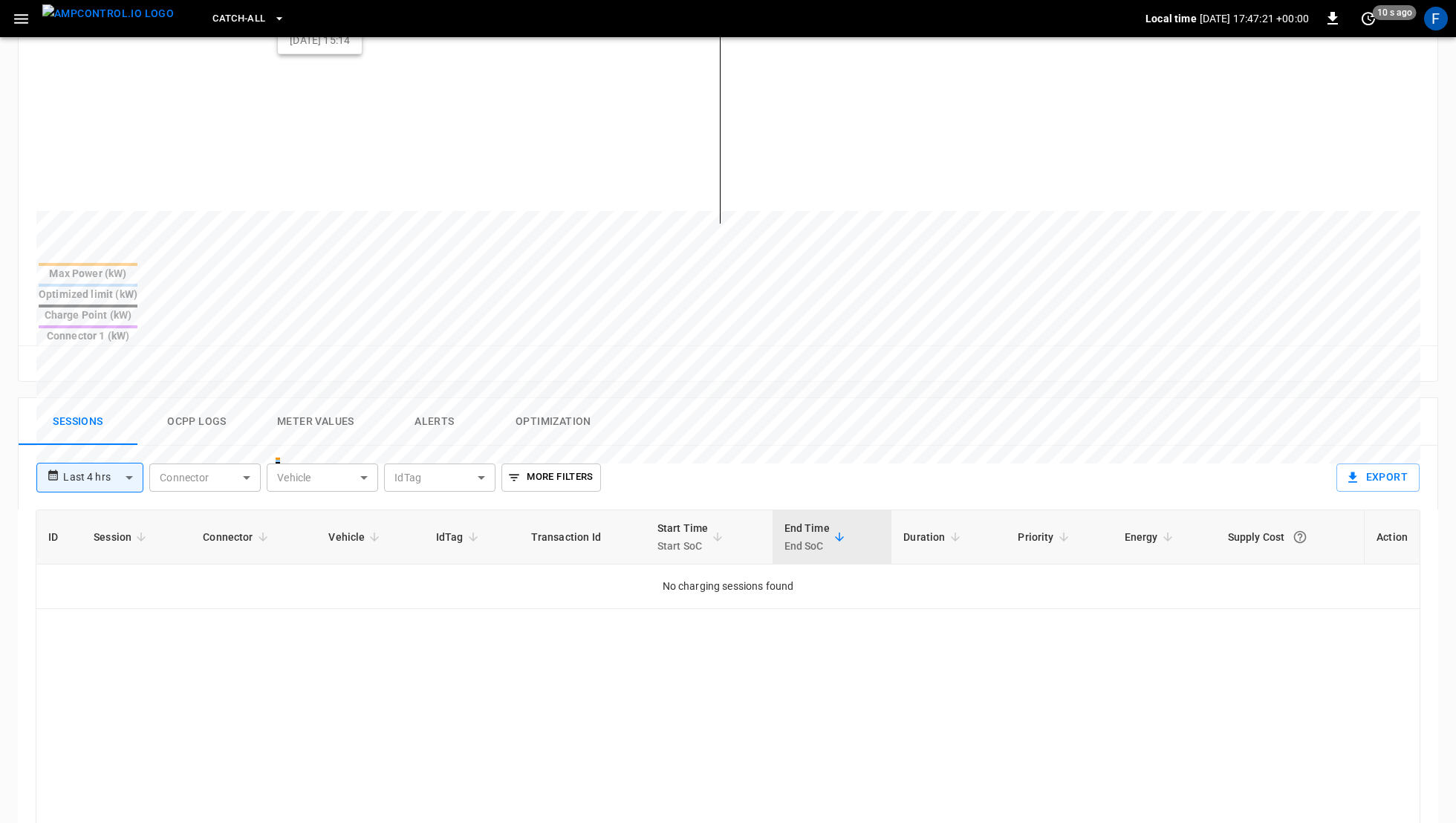
scroll to position [506, 0]
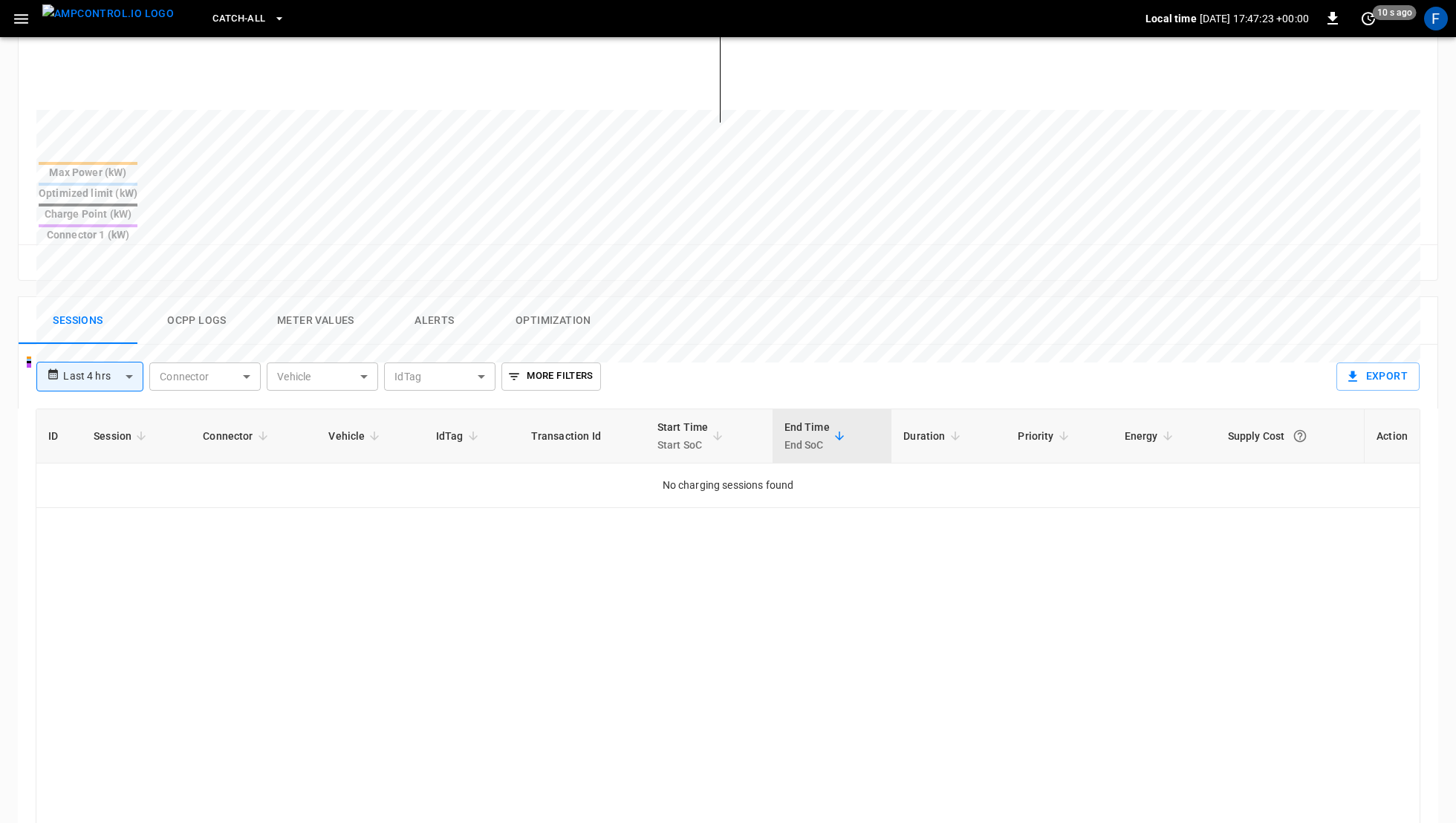
click at [199, 297] on button "Ocpp logs" at bounding box center [197, 321] width 119 height 48
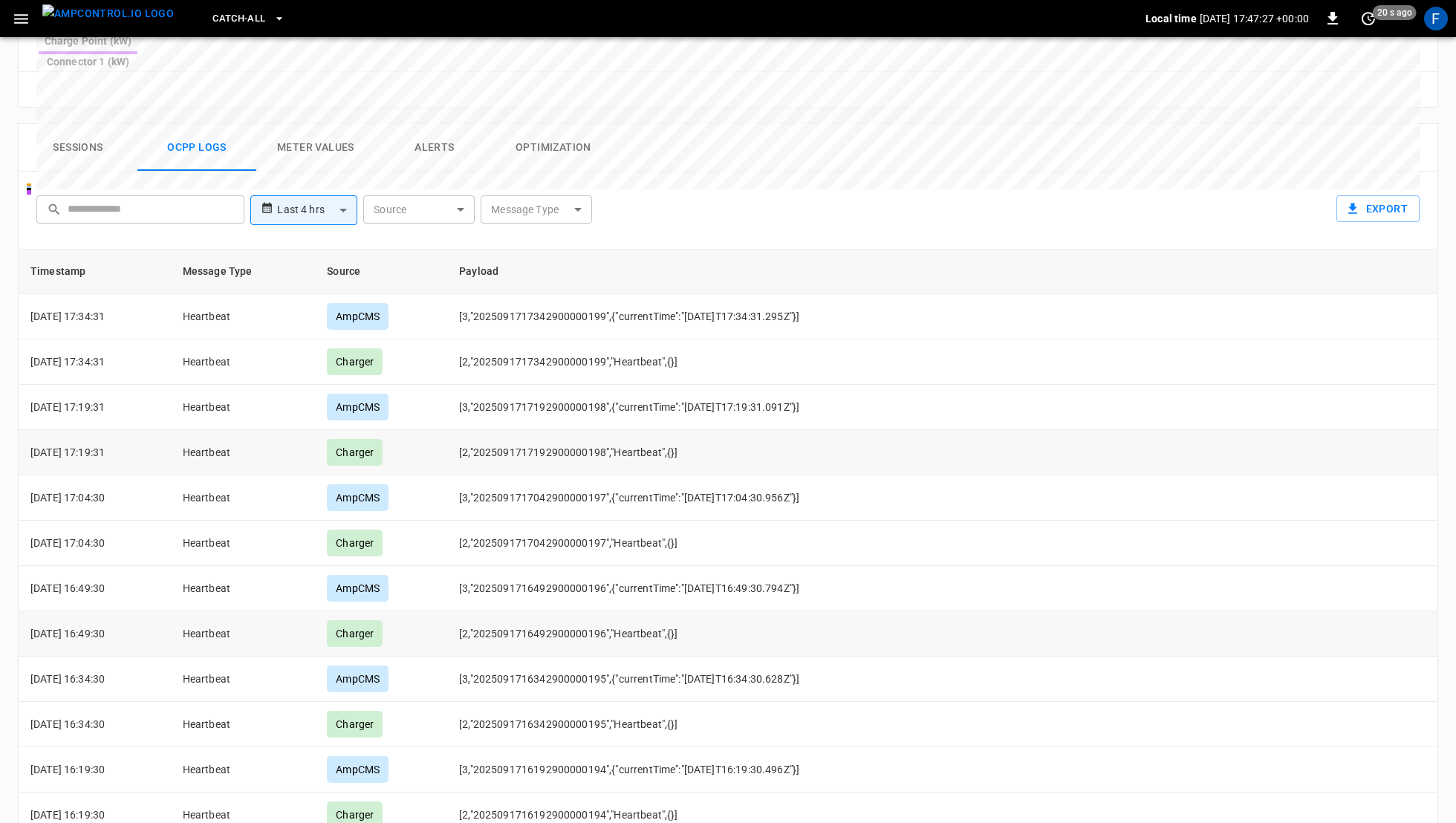
scroll to position [0, 0]
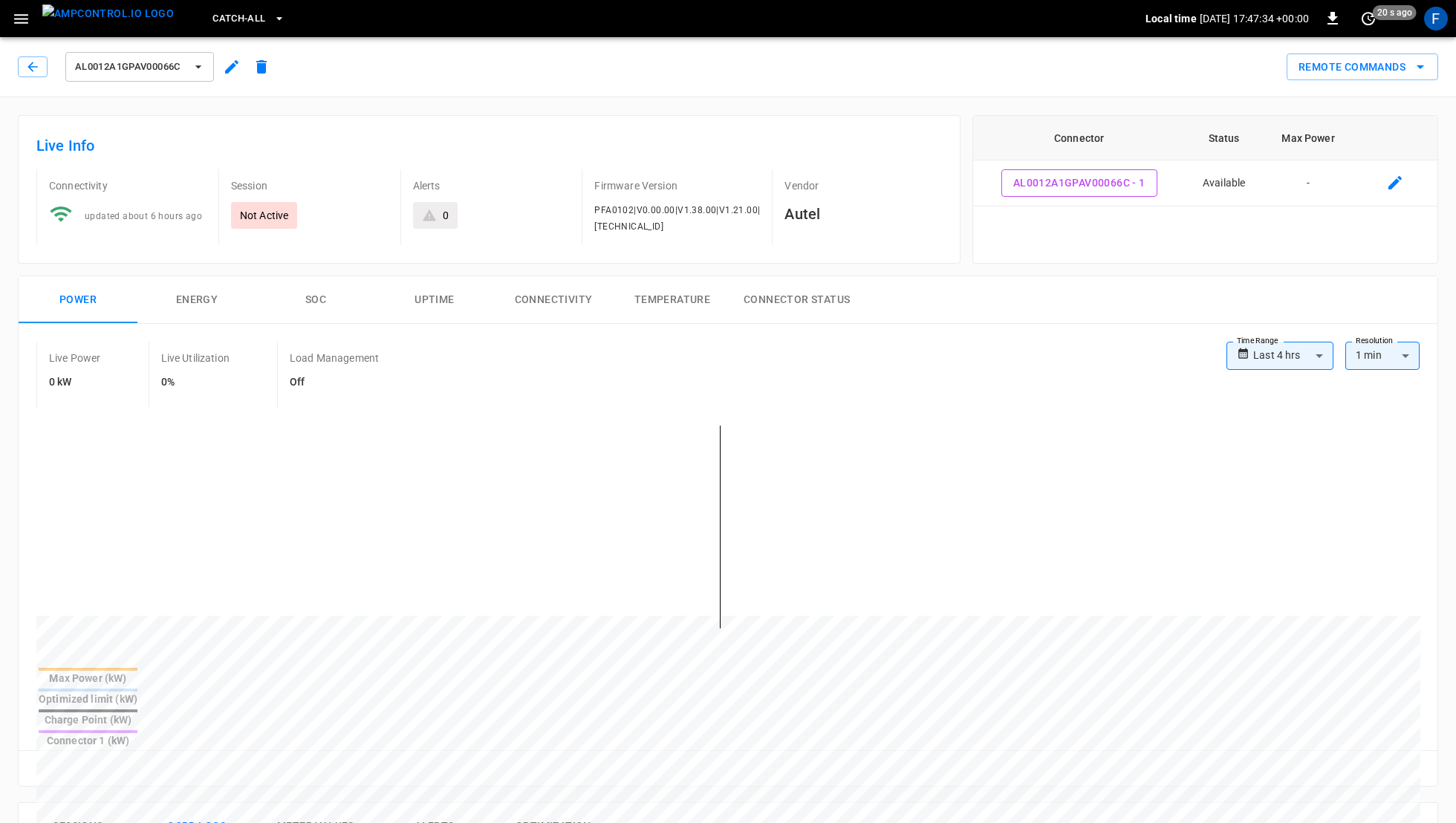
click at [88, 15] on img "menu" at bounding box center [108, 13] width 132 height 18
